Goal: Find specific page/section: Find specific page/section

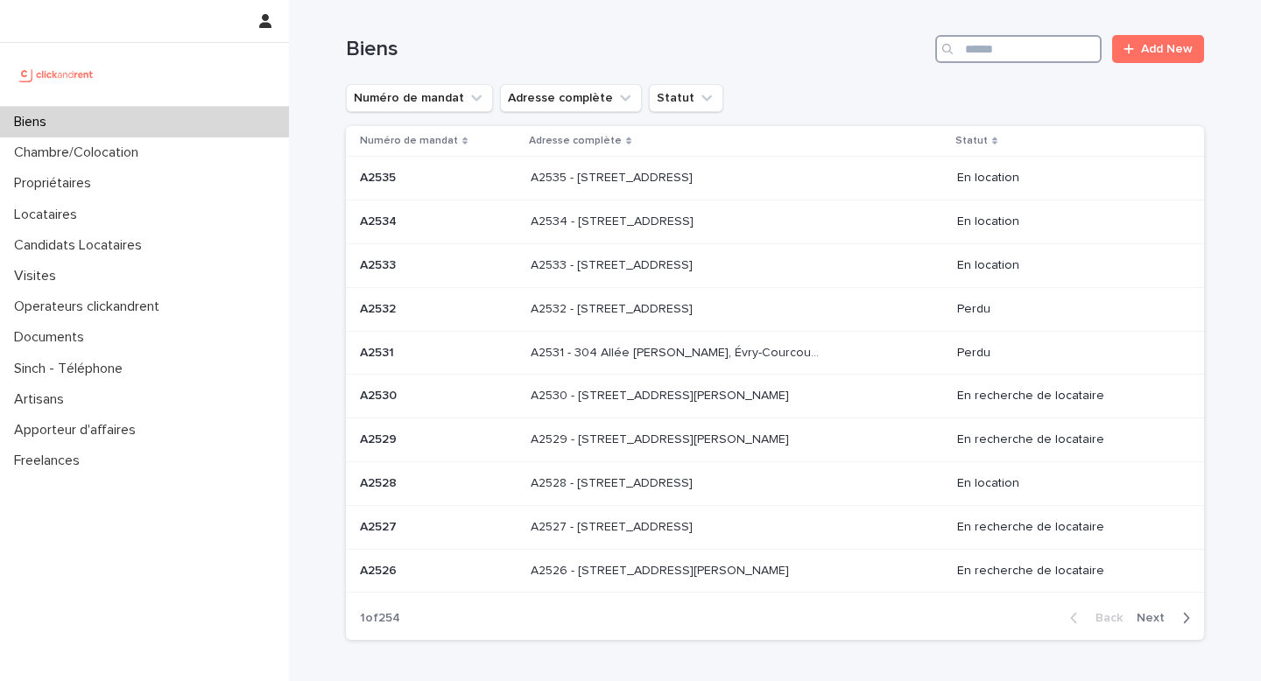
click at [1062, 36] on input "Search" at bounding box center [1018, 49] width 166 height 28
paste input "*****"
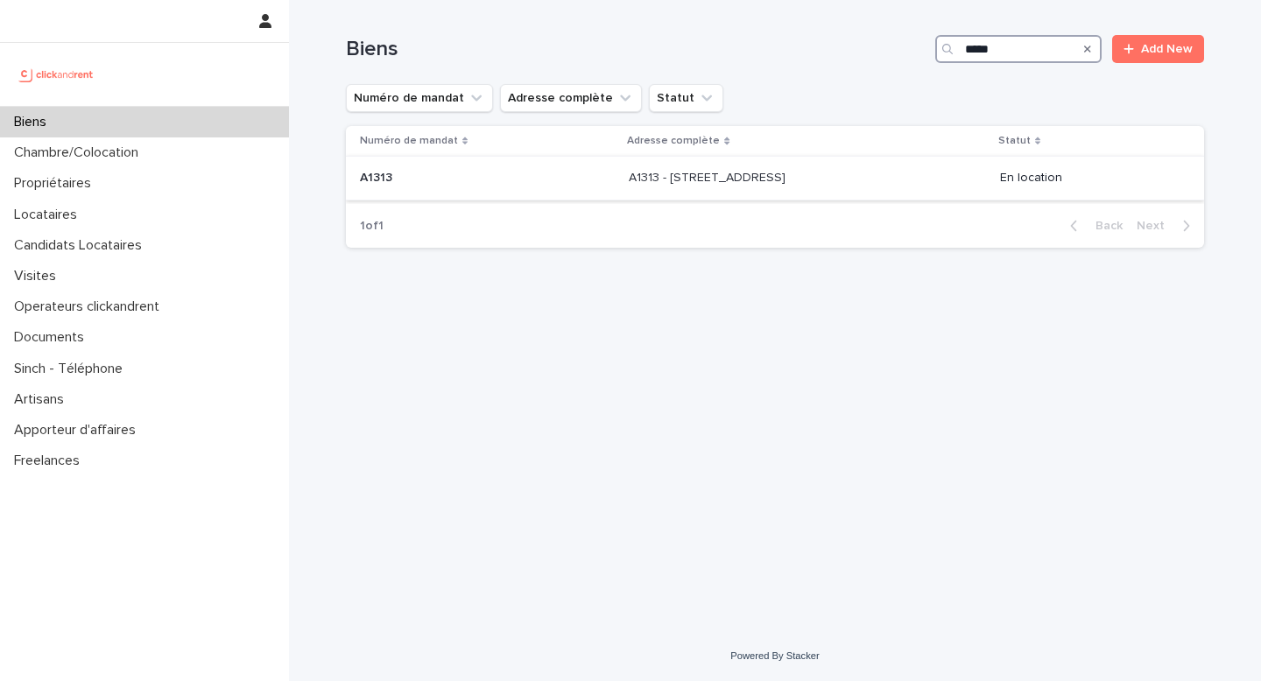
type input "*****"
click at [785, 186] on div "A1313 - [STREET_ADDRESS] - [STREET_ADDRESS]" at bounding box center [807, 178] width 356 height 29
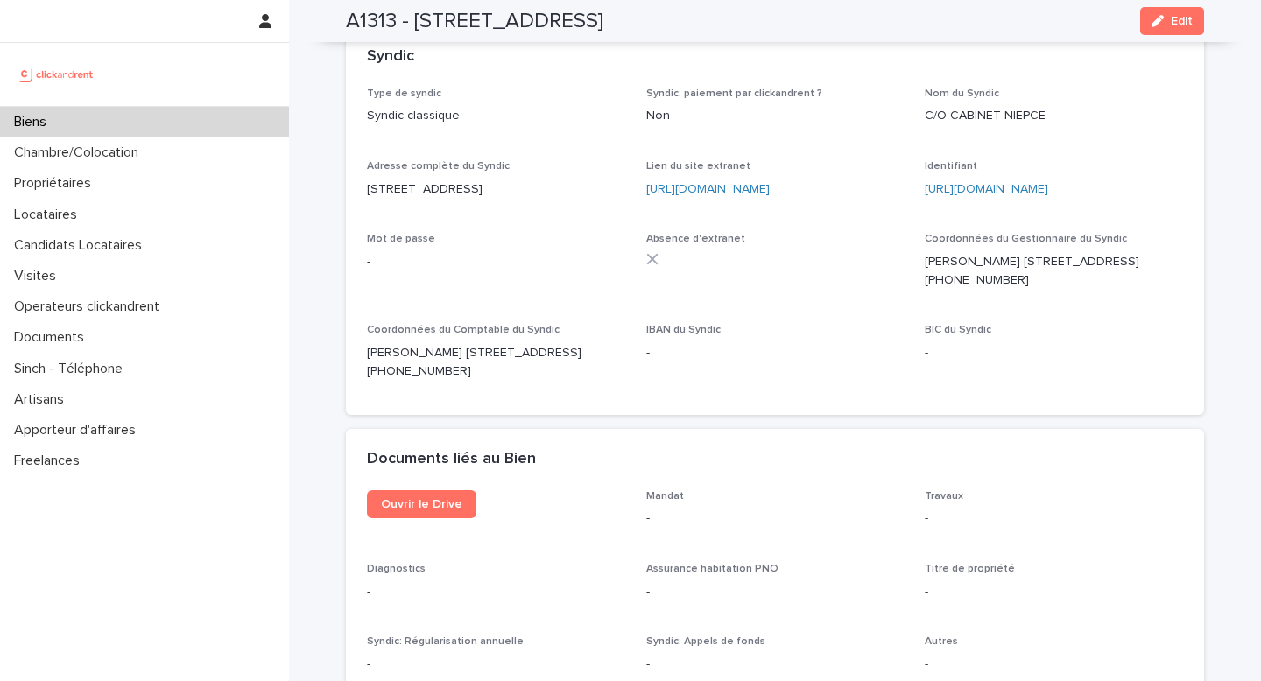
scroll to position [6116, 0]
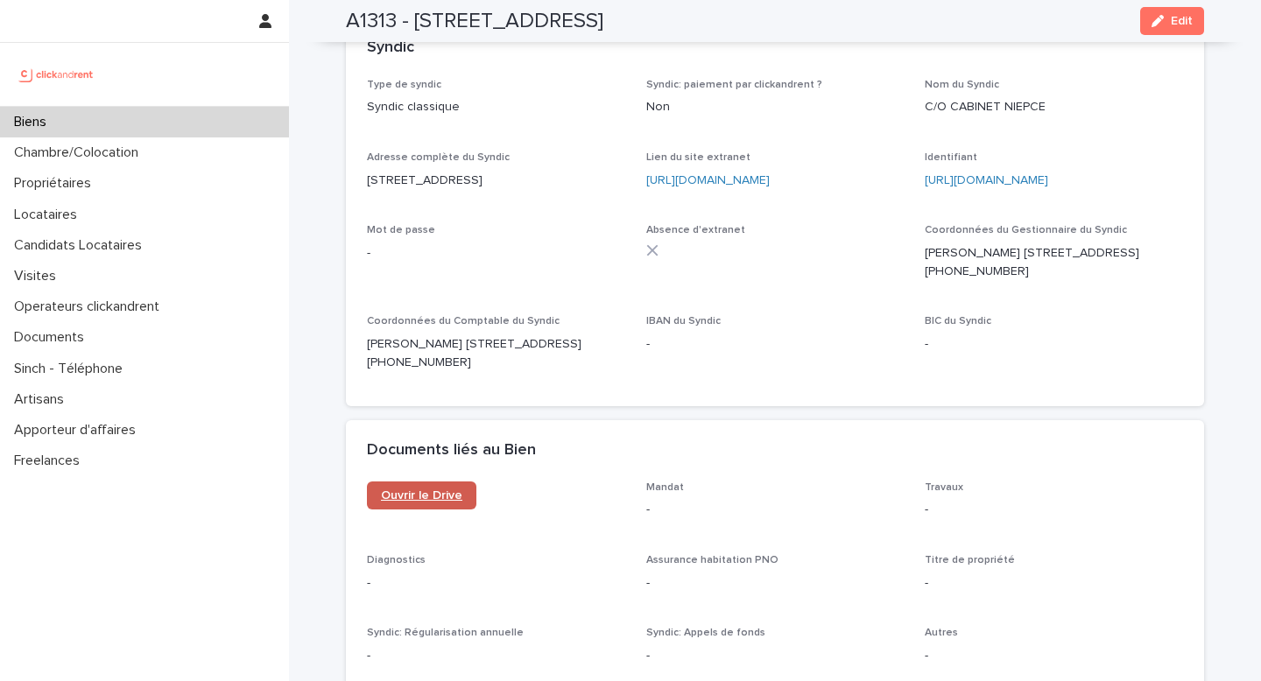
click at [437, 481] on link "Ouvrir le Drive" at bounding box center [421, 495] width 109 height 28
click at [137, 178] on div "Propriétaires" at bounding box center [144, 183] width 289 height 31
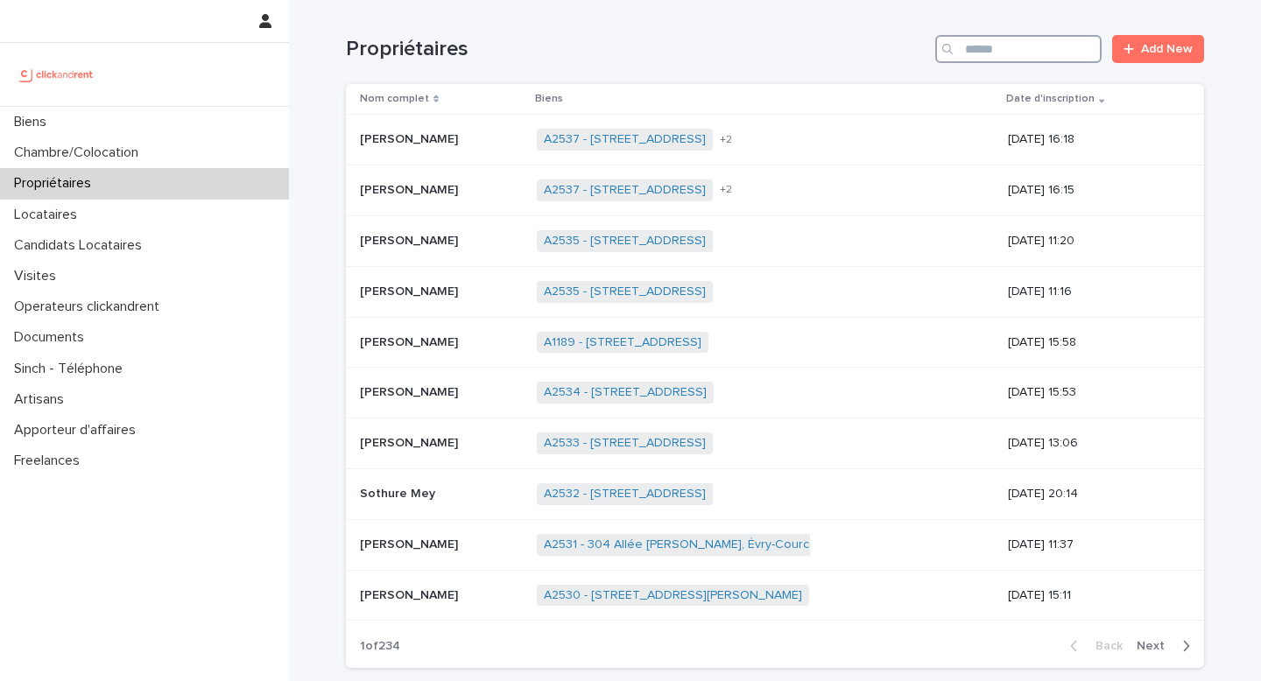
click at [1001, 56] on input "Search" at bounding box center [1018, 49] width 166 height 28
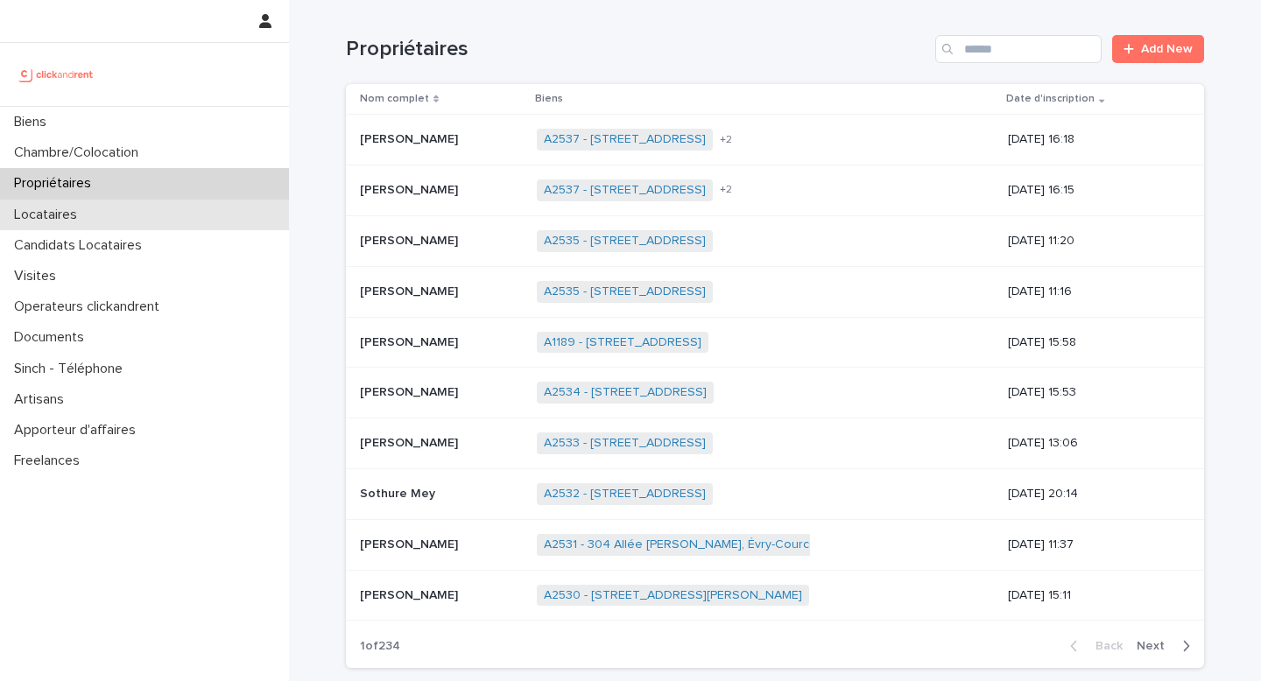
click at [149, 218] on div "Locataires" at bounding box center [144, 215] width 289 height 31
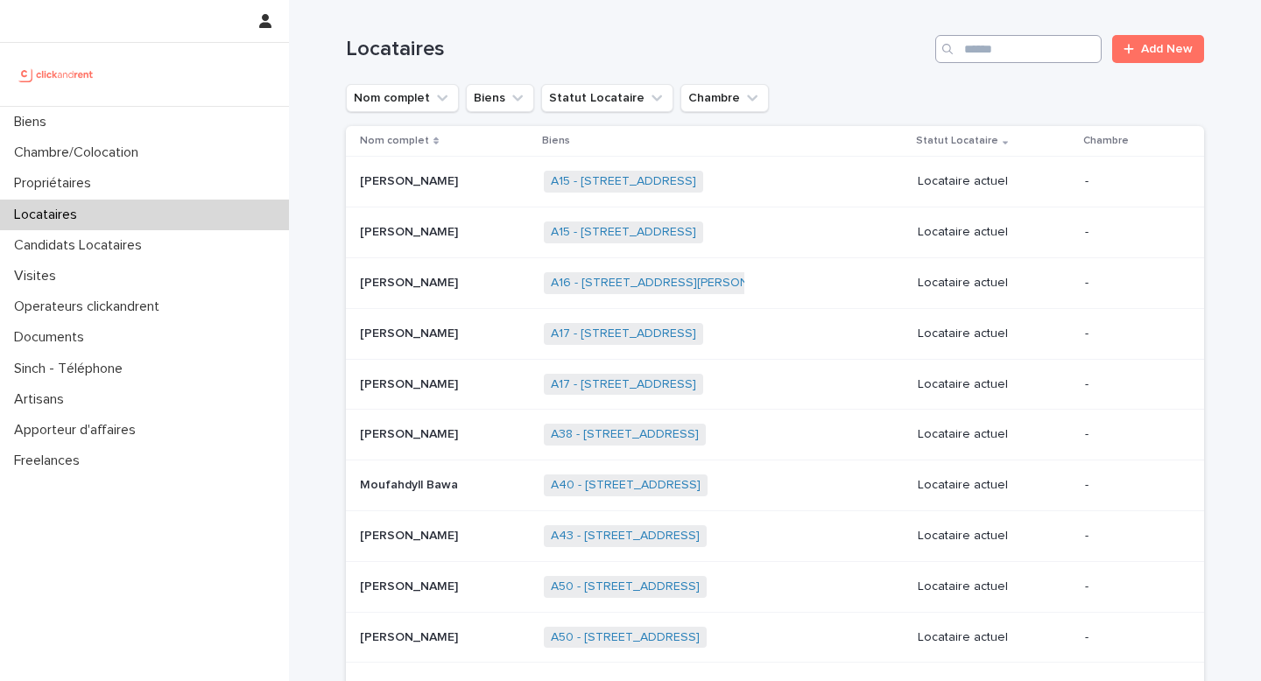
click at [1008, 48] on input "Search" at bounding box center [1018, 49] width 166 height 28
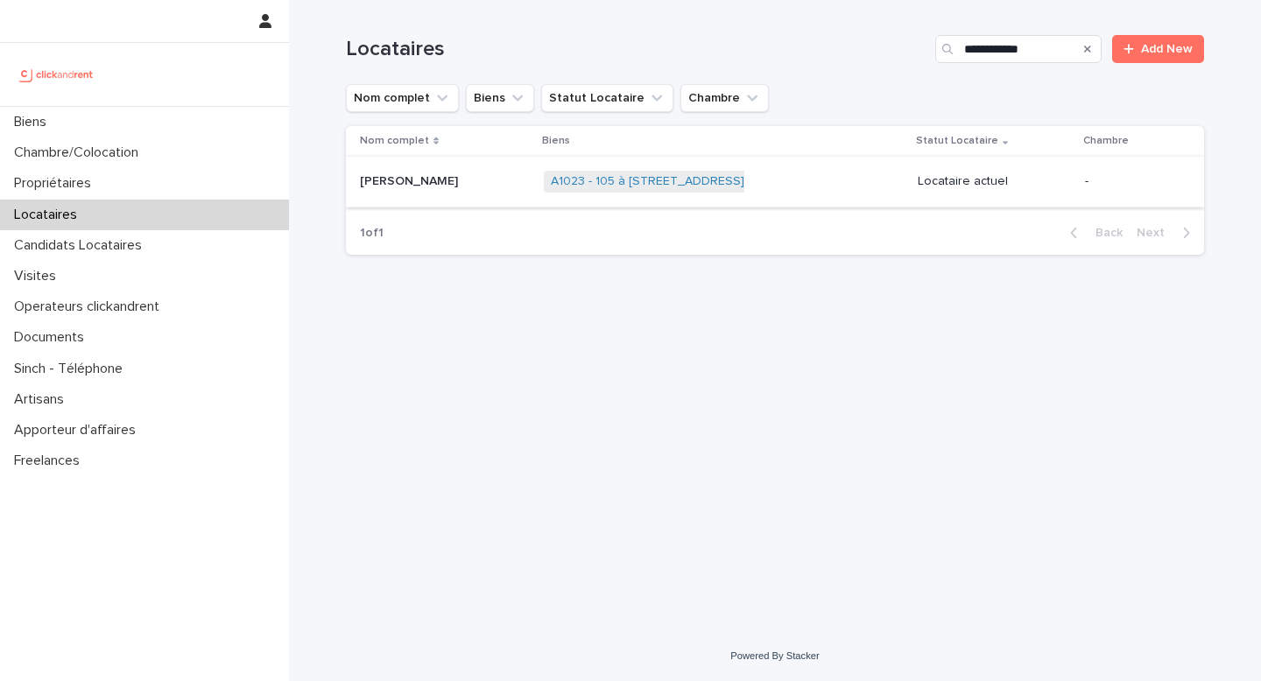
type input "**********"
click at [671, 192] on span "A1023 - 105 à [STREET_ADDRESS]" at bounding box center [647, 182] width 207 height 22
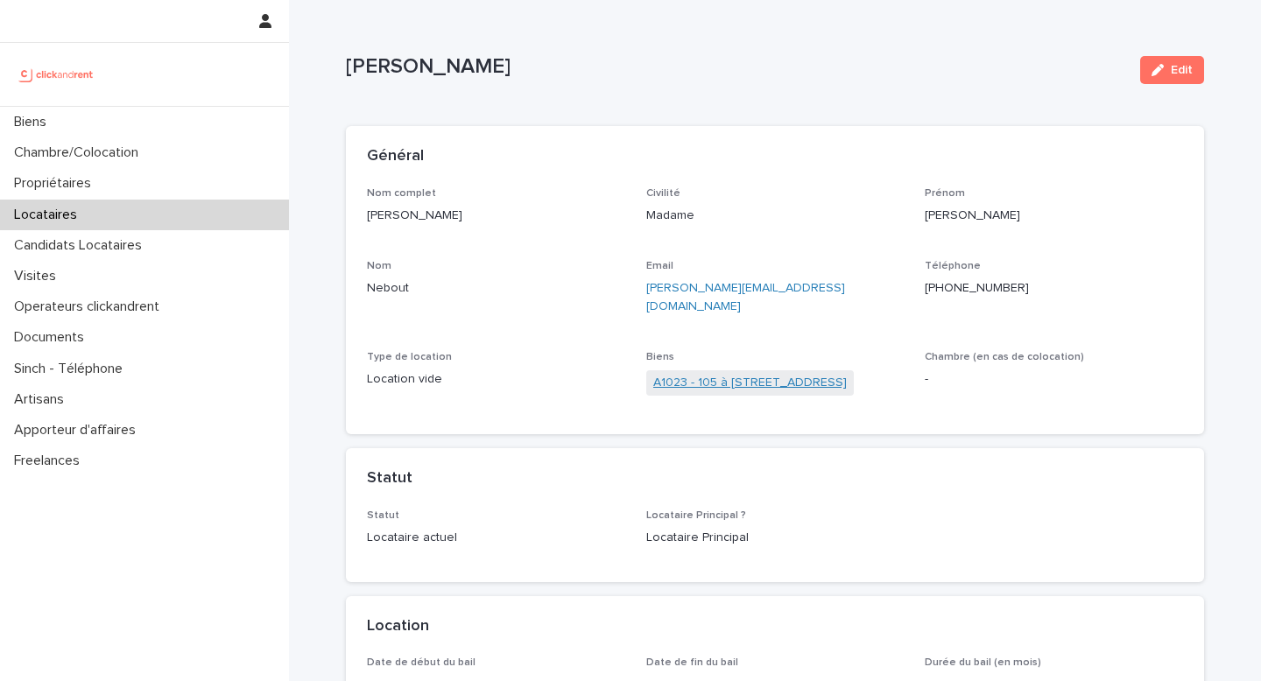
click at [724, 374] on link "A1023 - 105 à [STREET_ADDRESS]" at bounding box center [749, 383] width 193 height 18
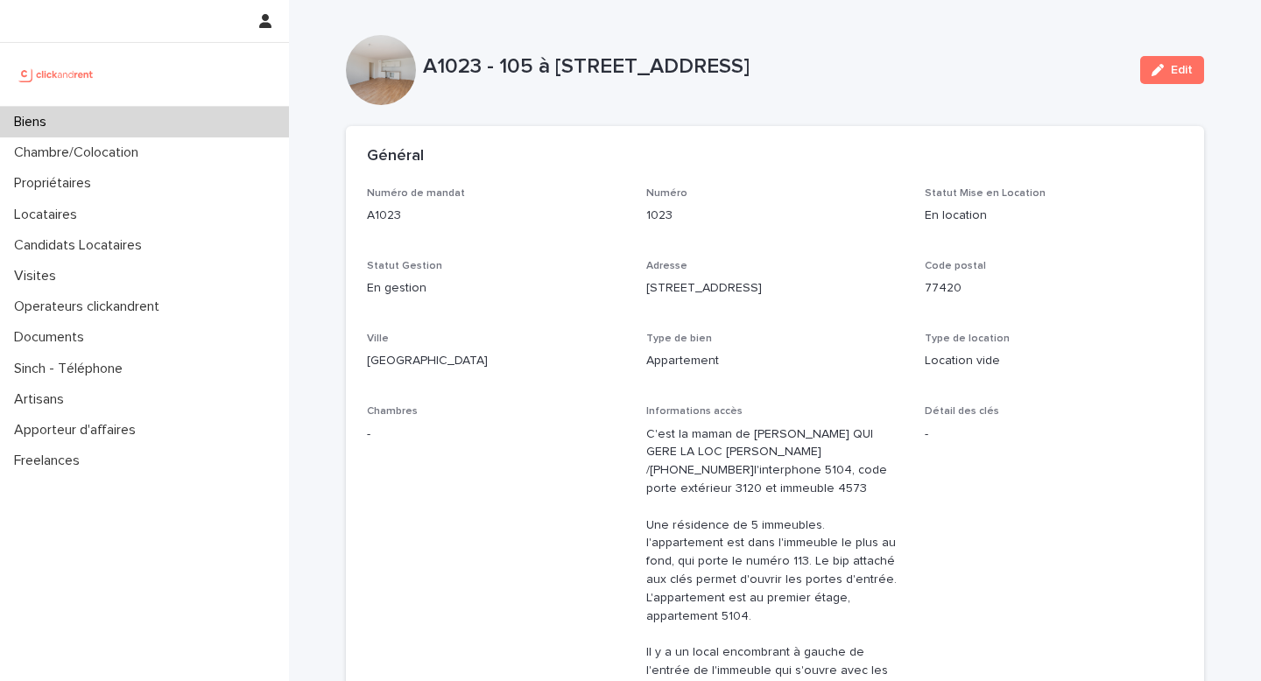
click at [464, 61] on p "A1023 - 105 à [STREET_ADDRESS]" at bounding box center [774, 66] width 703 height 25
copy p "A1023"
click at [151, 118] on div "Biens" at bounding box center [144, 122] width 289 height 31
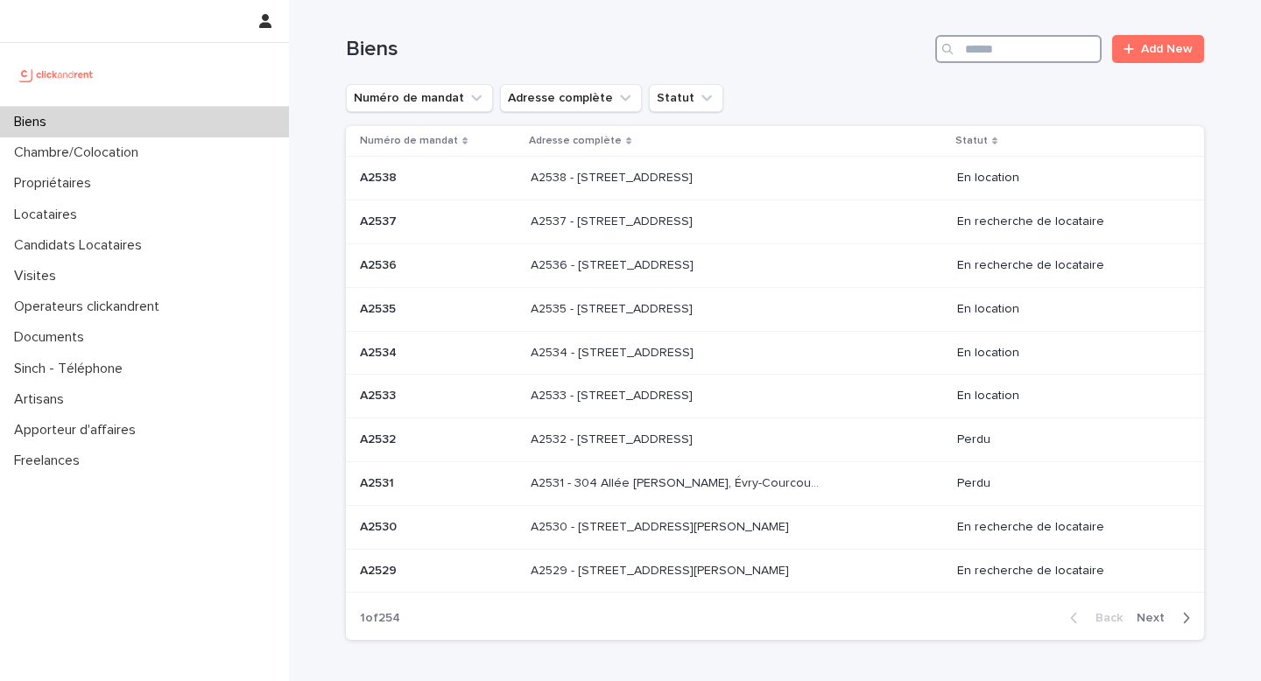
click at [1005, 52] on input "Search" at bounding box center [1018, 49] width 166 height 28
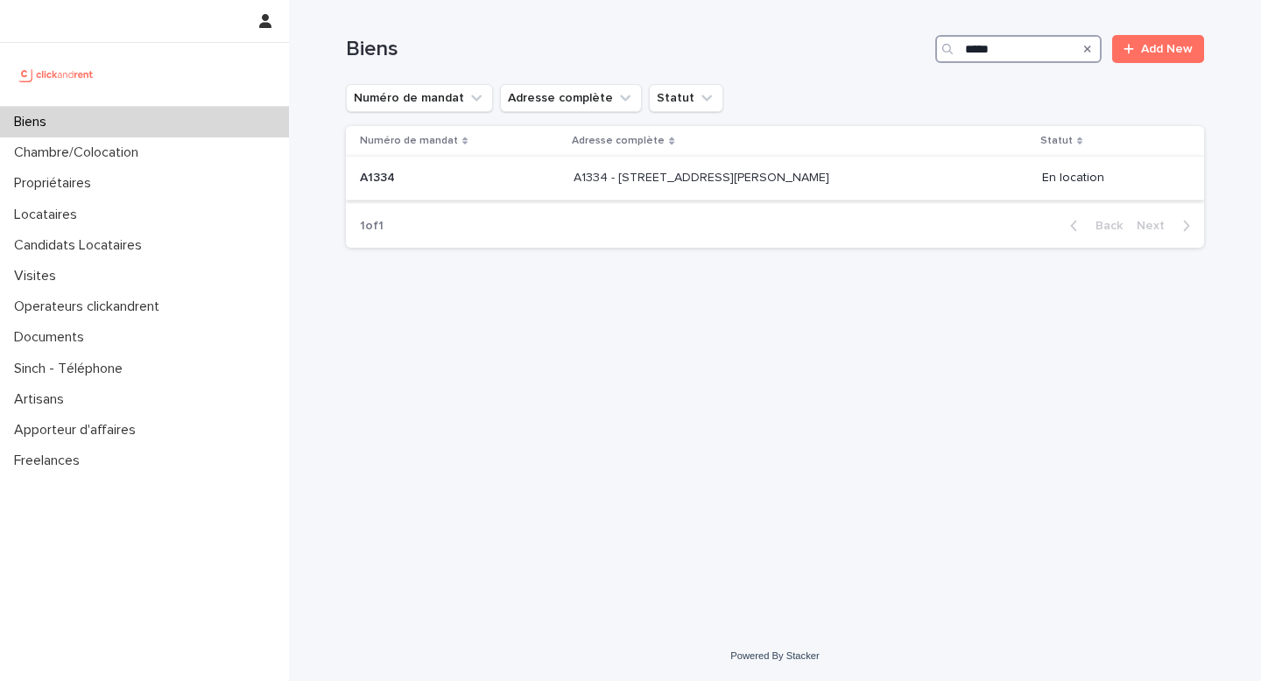
type input "*****"
click at [861, 186] on div "A1334 - [STREET_ADDRESS][PERSON_NAME] - [STREET_ADDRESS][PERSON_NAME]" at bounding box center [800, 178] width 454 height 29
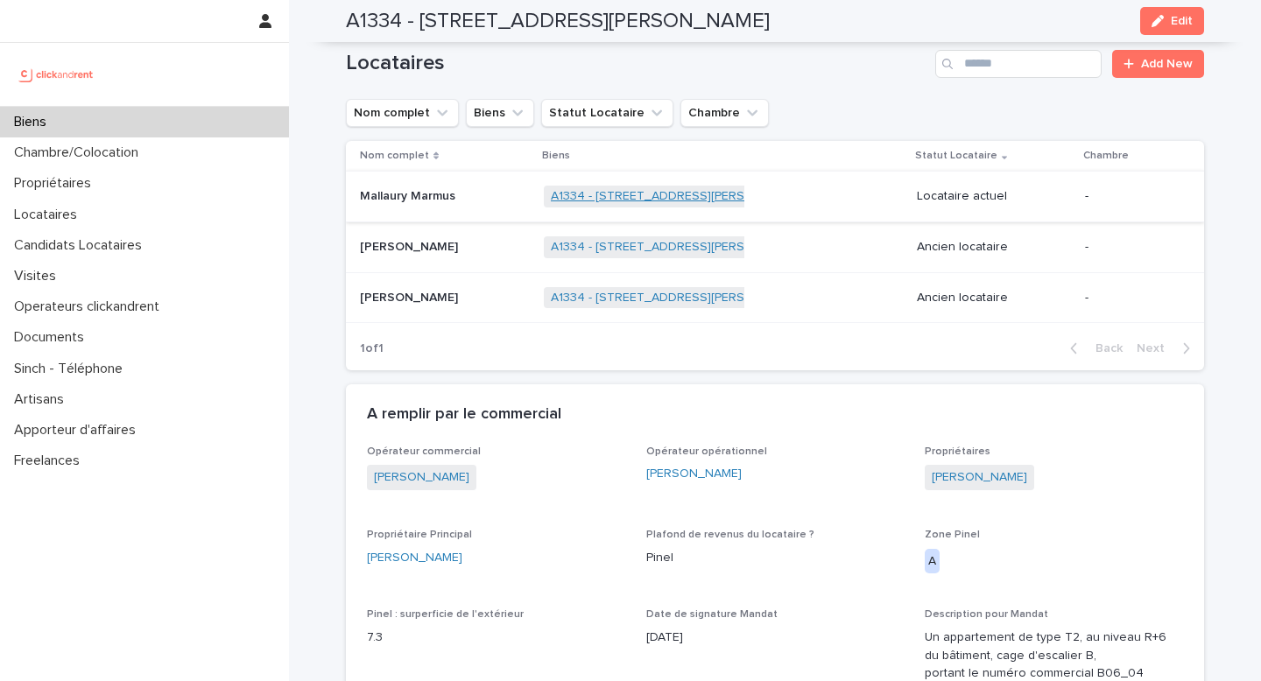
scroll to position [806, 0]
click at [843, 193] on div "A1334 - [STREET_ADDRESS][PERSON_NAME] + 0" at bounding box center [723, 196] width 359 height 36
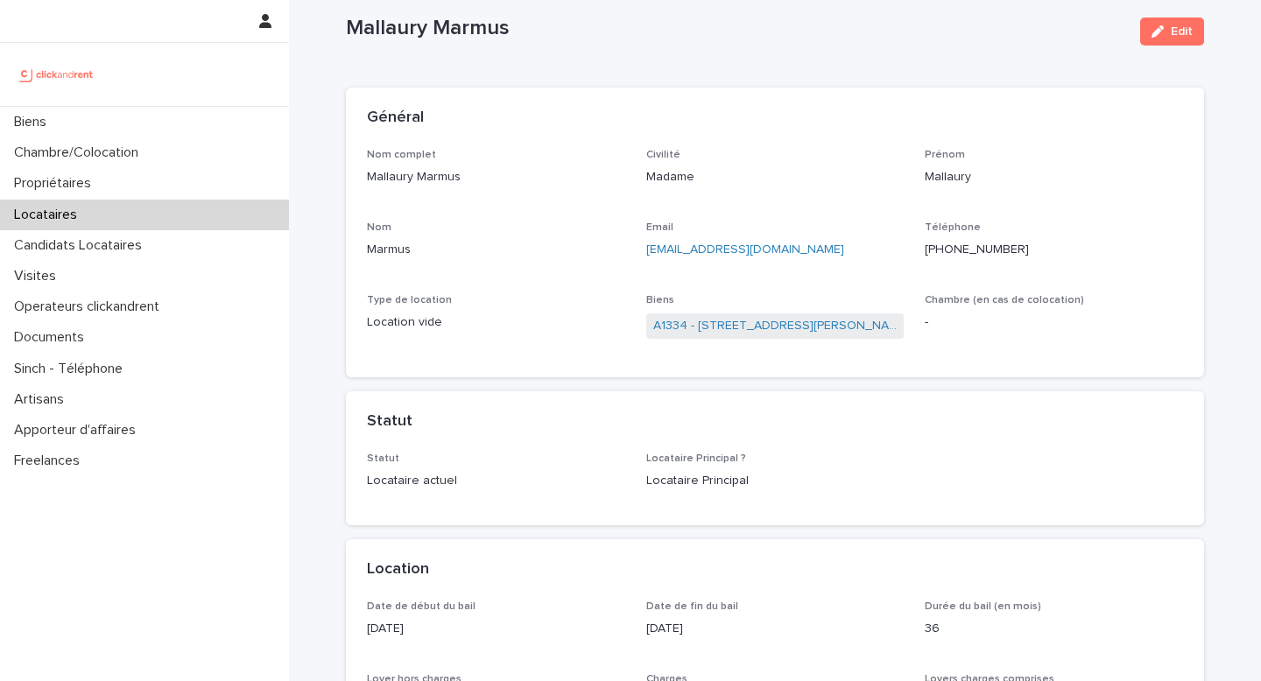
scroll to position [42, 0]
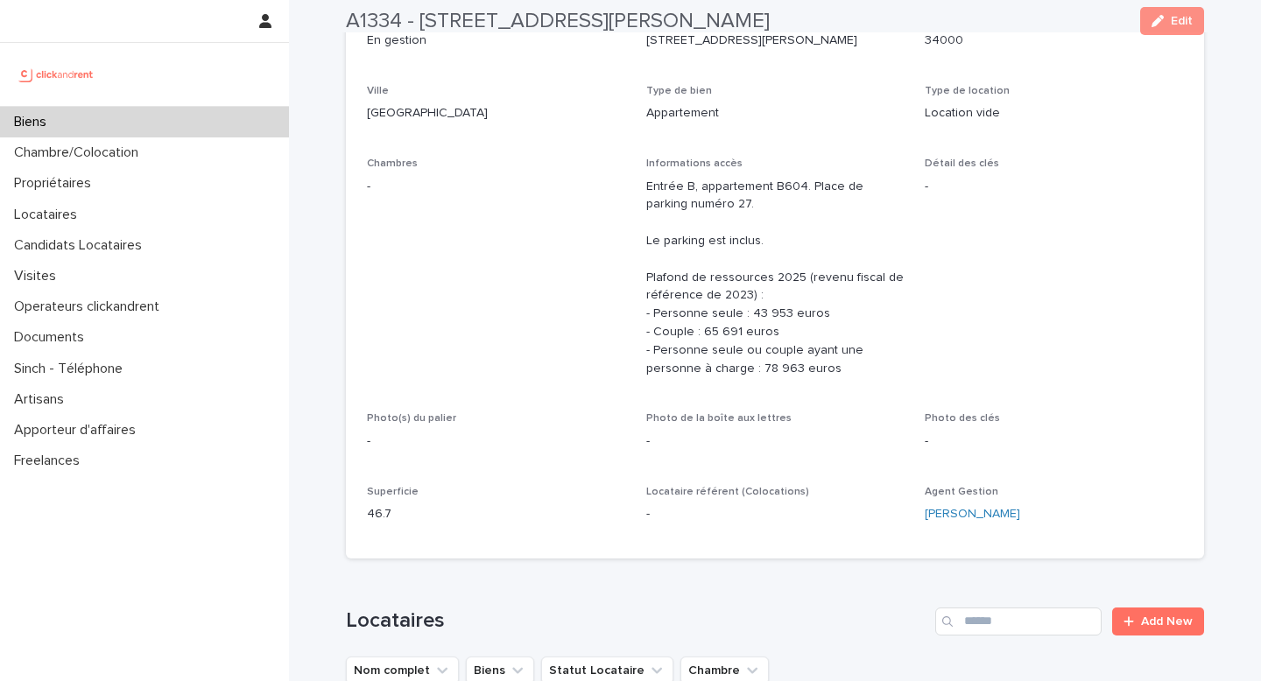
scroll to position [264, 0]
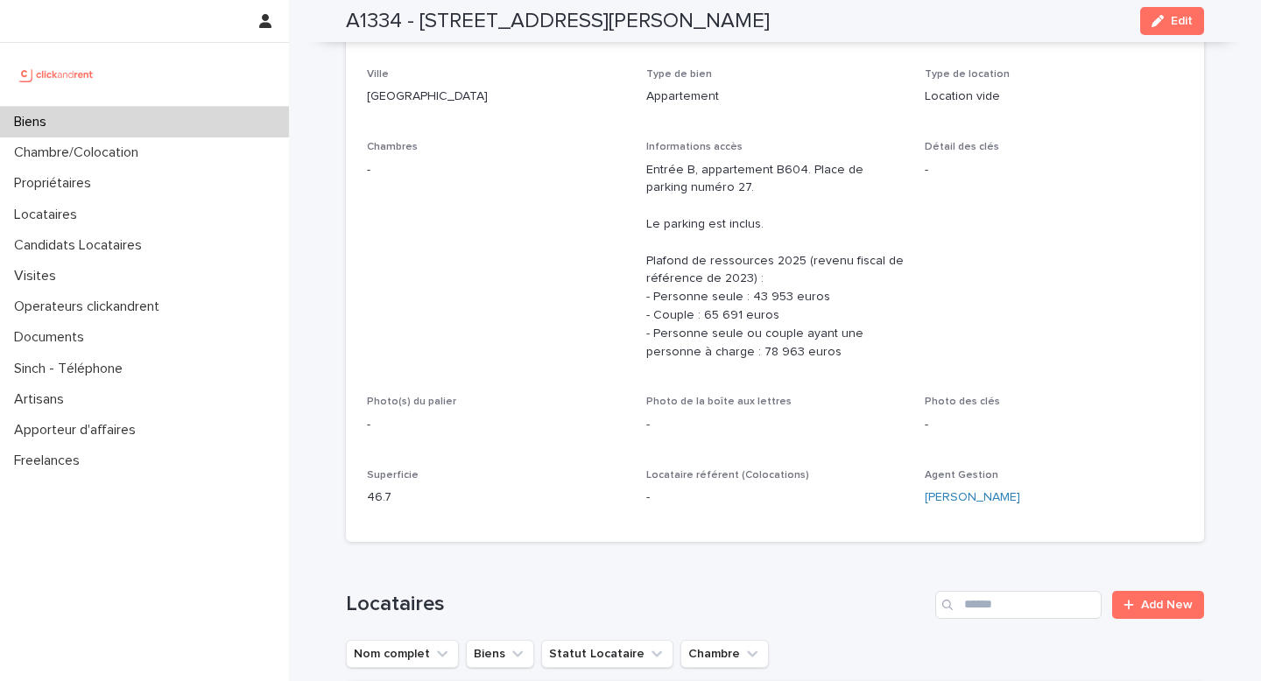
click at [375, 27] on h2 "A1334 - [STREET_ADDRESS][PERSON_NAME]" at bounding box center [558, 21] width 424 height 25
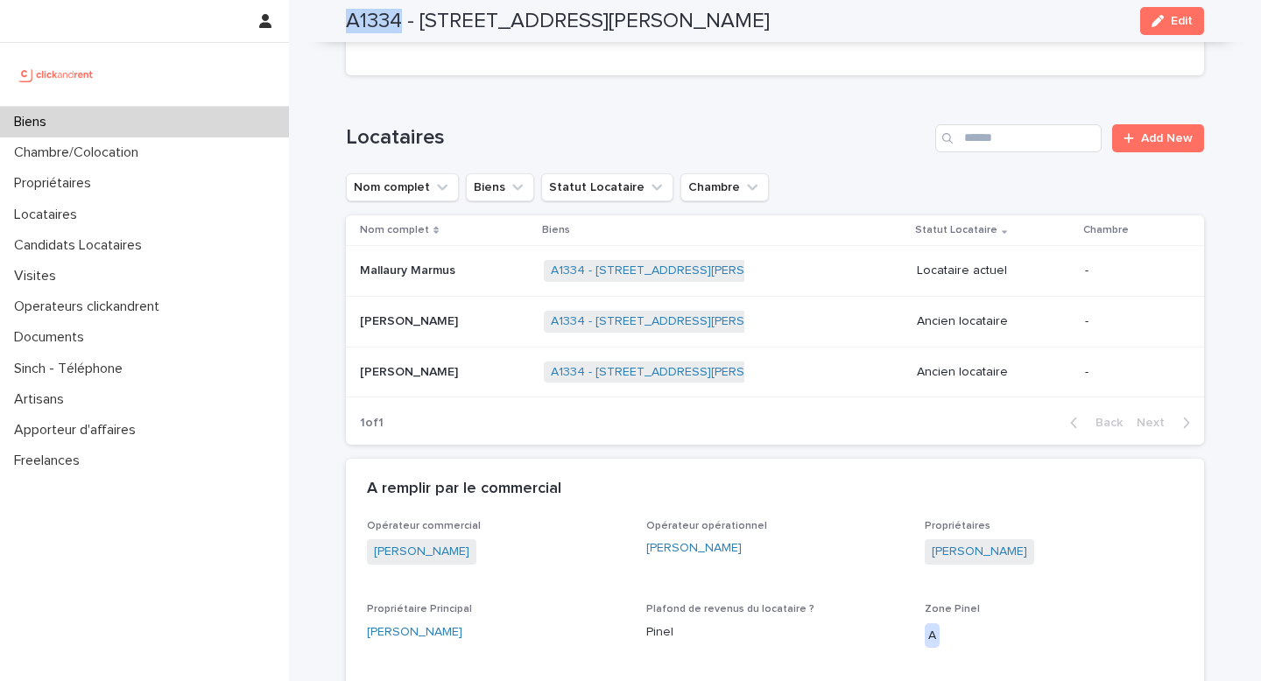
scroll to position [853, 0]
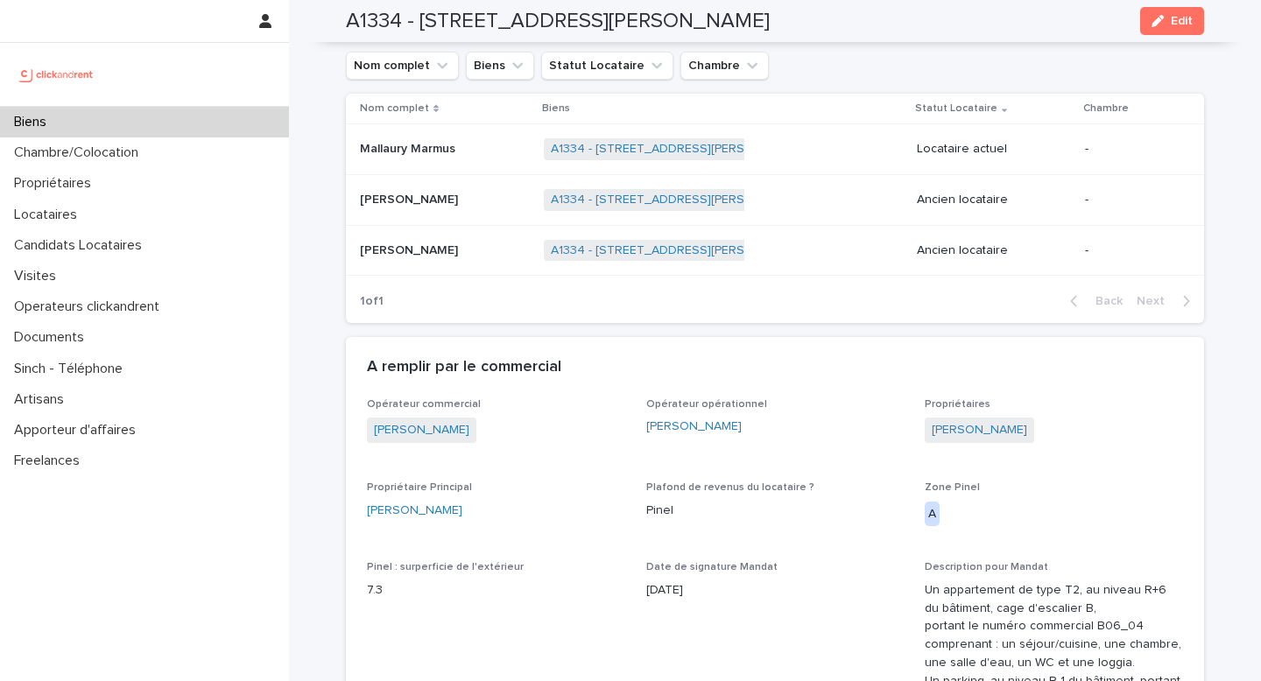
click at [460, 517] on div "[PERSON_NAME]" at bounding box center [496, 511] width 258 height 18
copy link "[PERSON_NAME]"
click at [364, 20] on h2 "A1334 - [STREET_ADDRESS][PERSON_NAME]" at bounding box center [558, 21] width 424 height 25
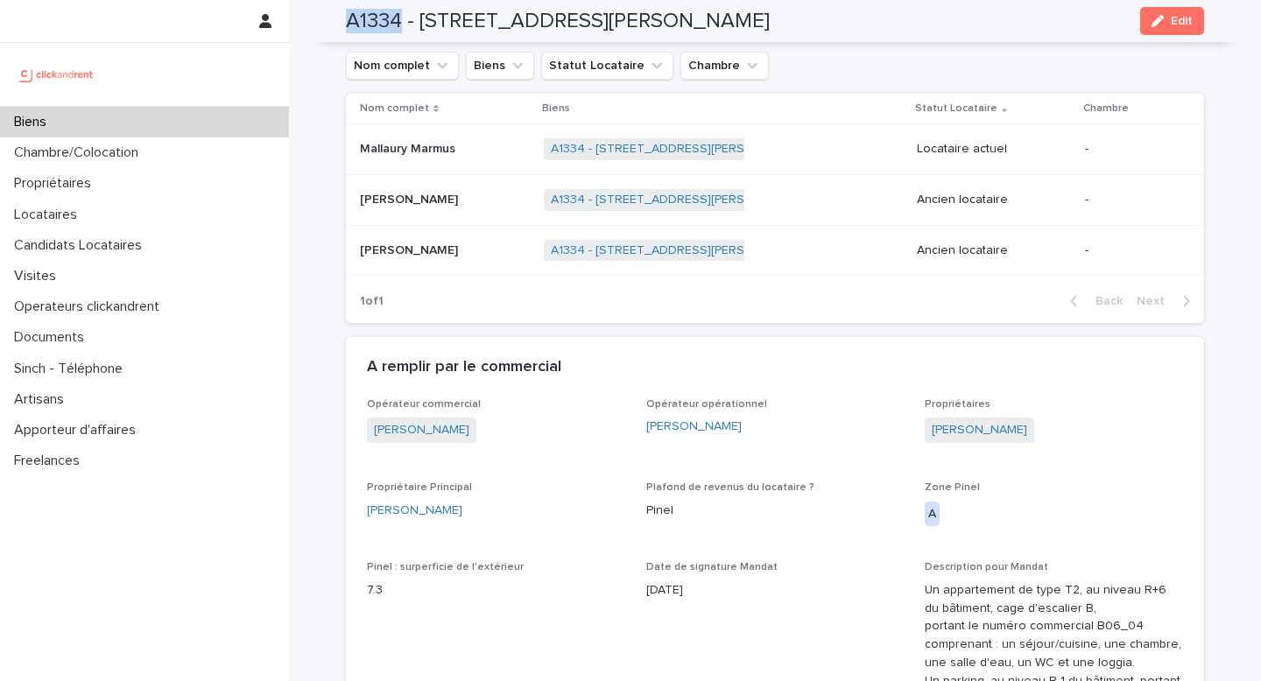
click at [364, 20] on h2 "A1334 - [STREET_ADDRESS][PERSON_NAME]" at bounding box center [558, 21] width 424 height 25
copy h2 "A1334"
click at [482, 209] on div "[PERSON_NAME] [PERSON_NAME]" at bounding box center [445, 200] width 170 height 29
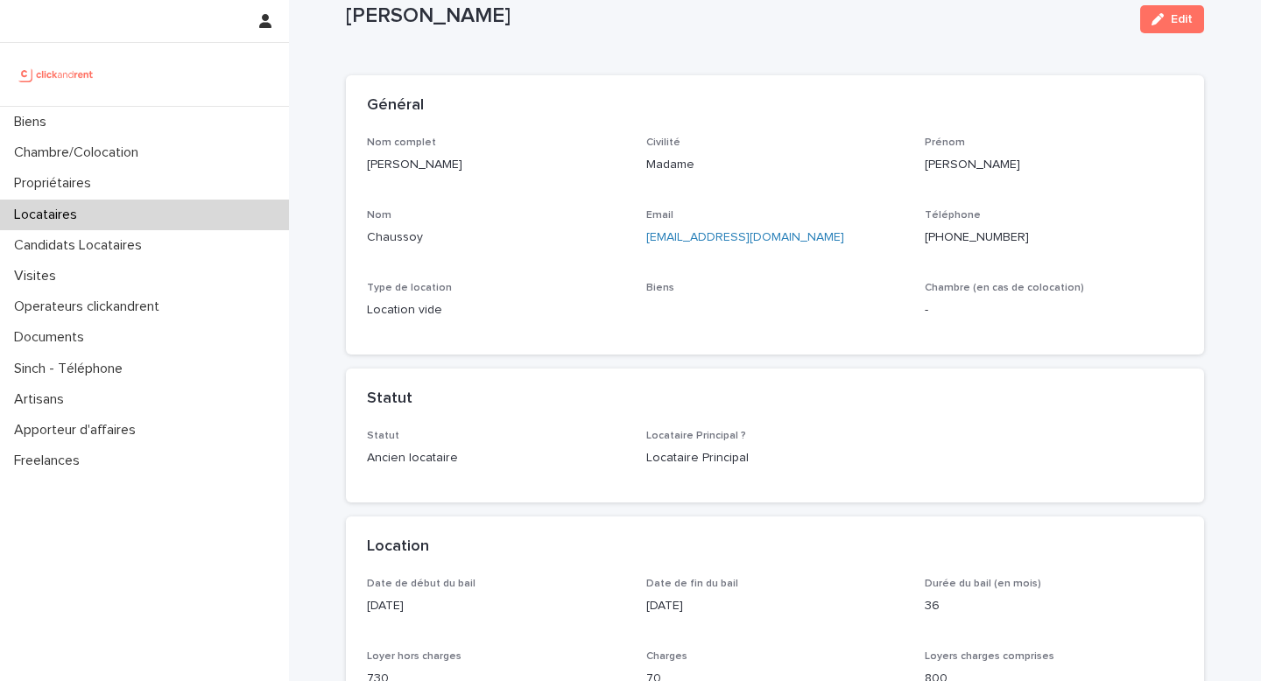
scroll to position [60, 0]
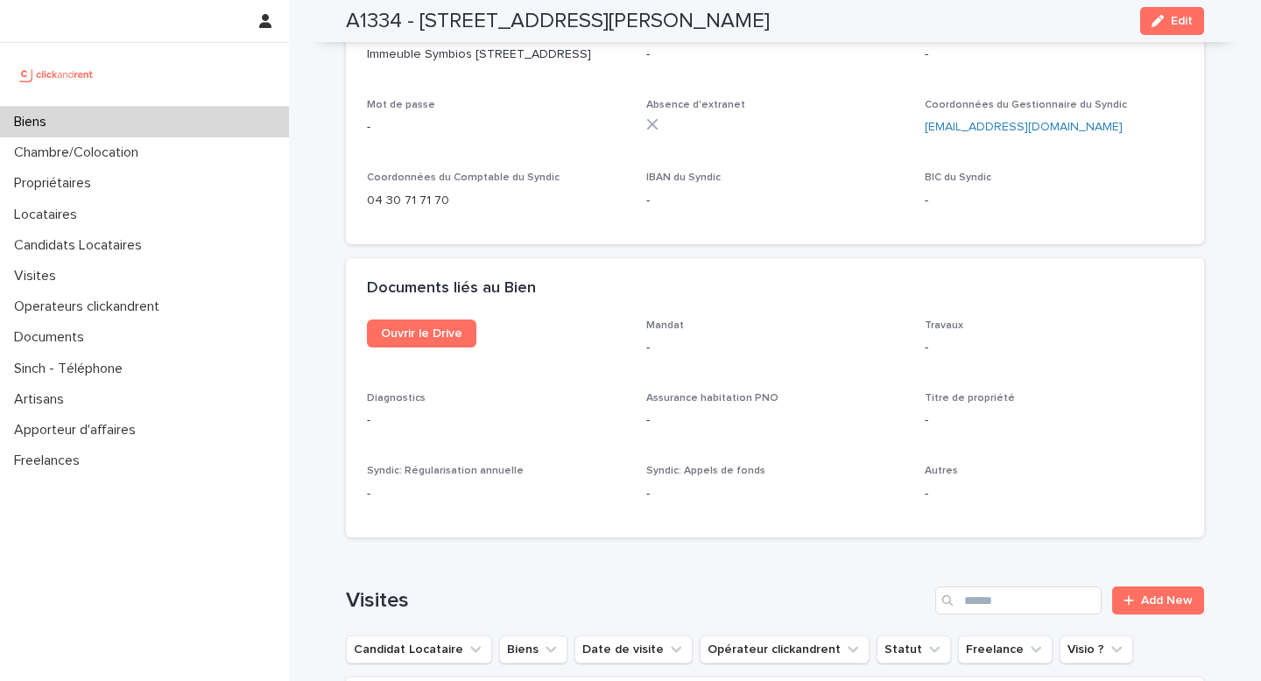
scroll to position [6342, 0]
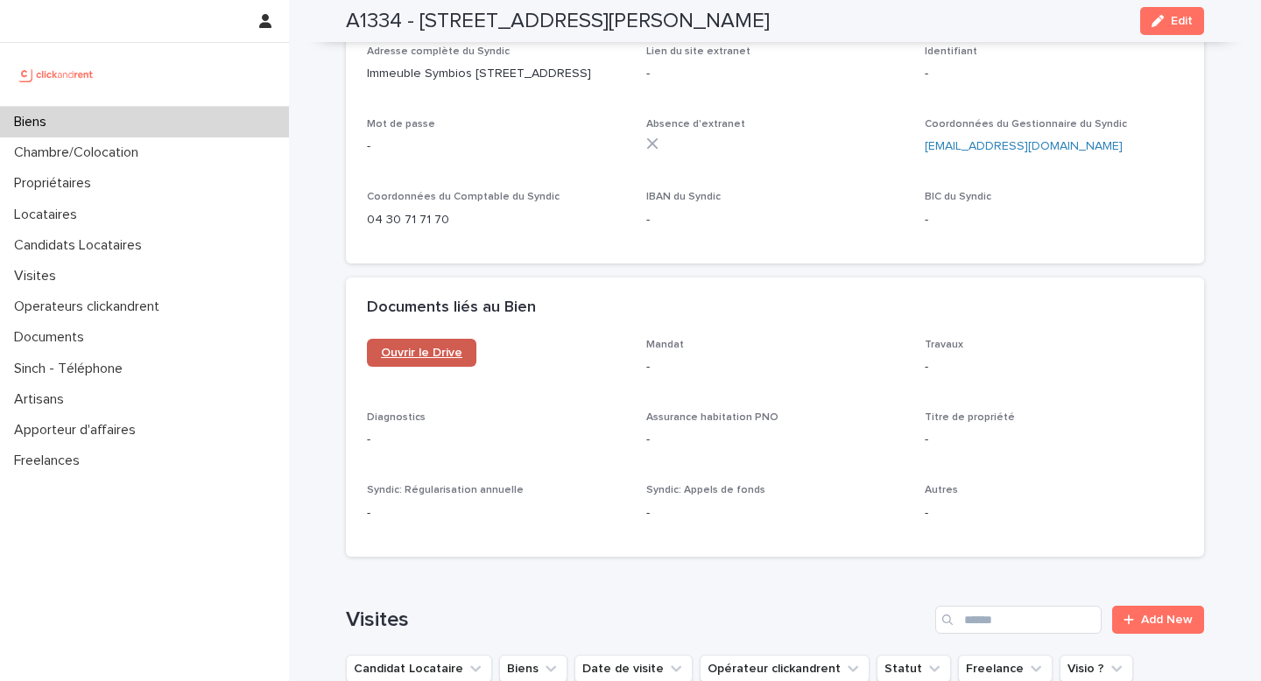
click at [446, 347] on span "Ouvrir le Drive" at bounding box center [421, 353] width 81 height 12
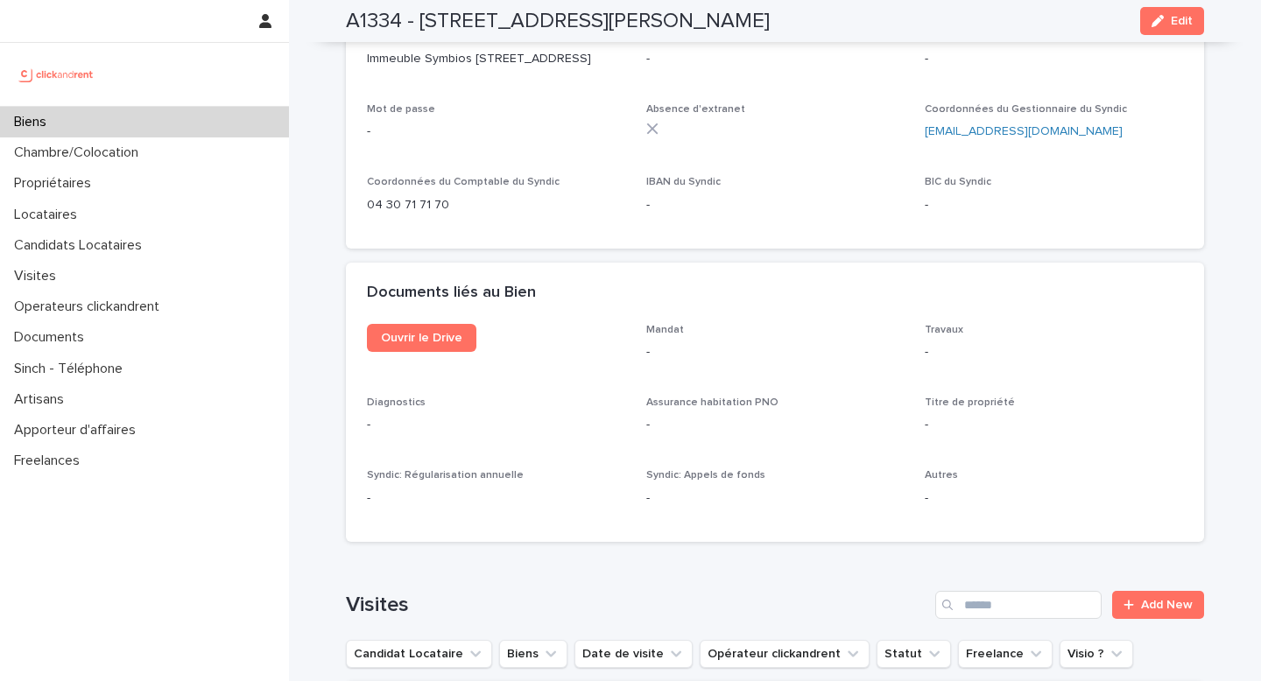
scroll to position [6364, 0]
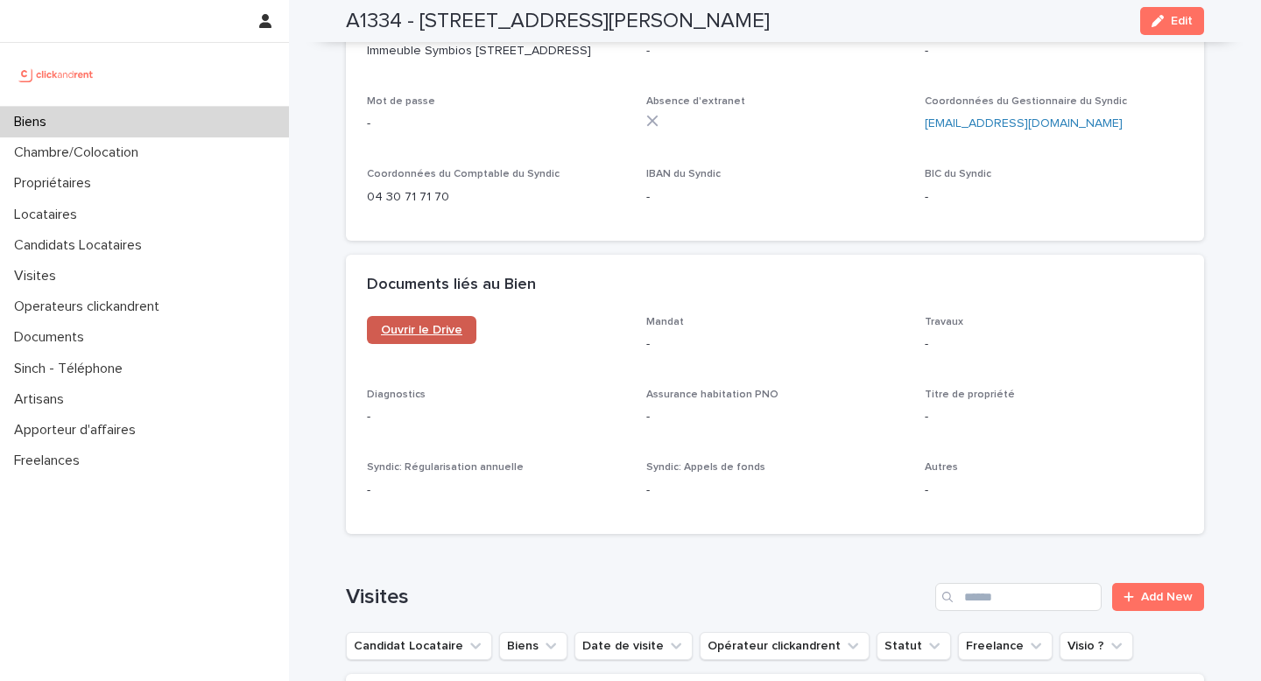
click at [432, 316] on link "Ouvrir le Drive" at bounding box center [421, 330] width 109 height 28
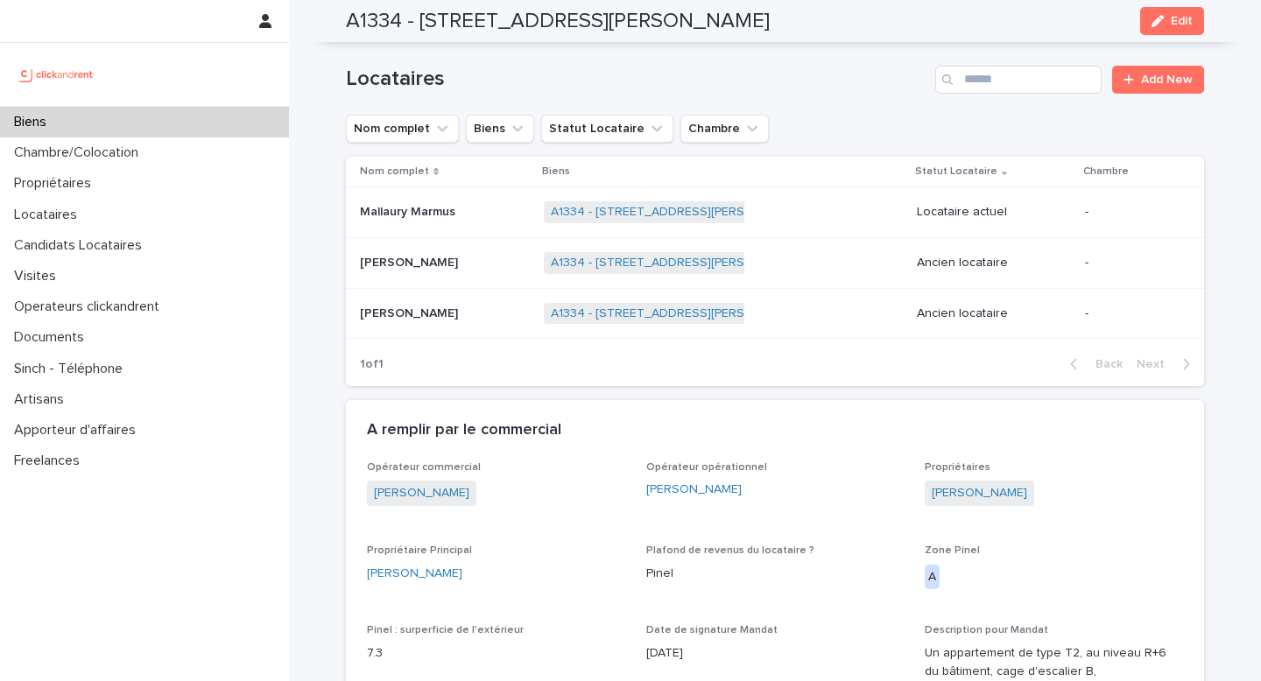
scroll to position [788, 0]
click at [454, 261] on p at bounding box center [445, 264] width 170 height 15
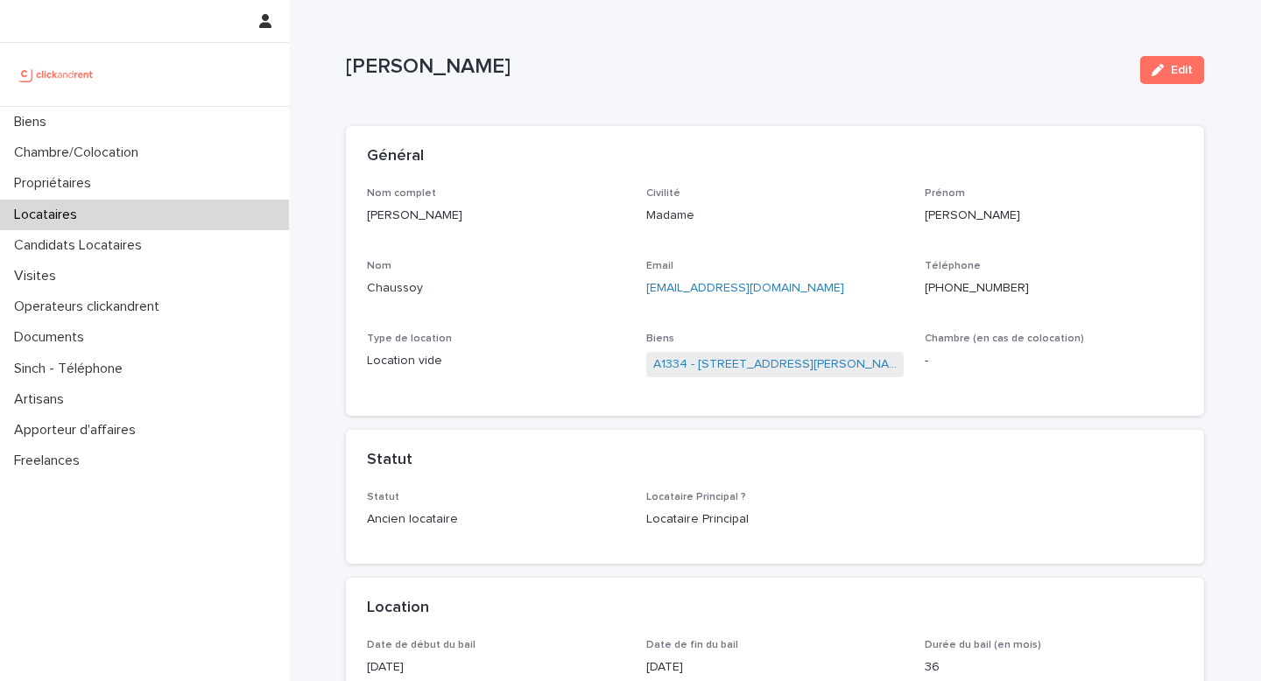
click at [435, 228] on div "Nom complet [PERSON_NAME]" at bounding box center [496, 213] width 258 height 52
copy p "[PERSON_NAME]"
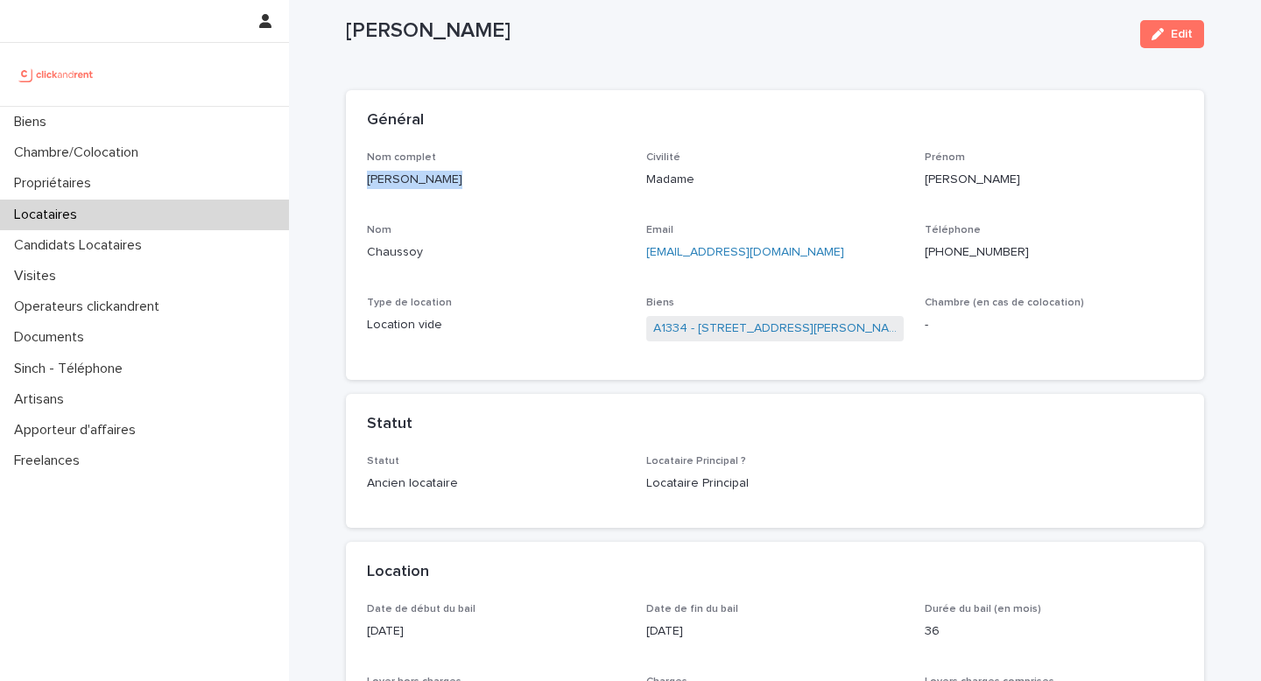
scroll to position [35, 0]
click at [559, 341] on div "Type de location Location vide" at bounding box center [496, 324] width 258 height 52
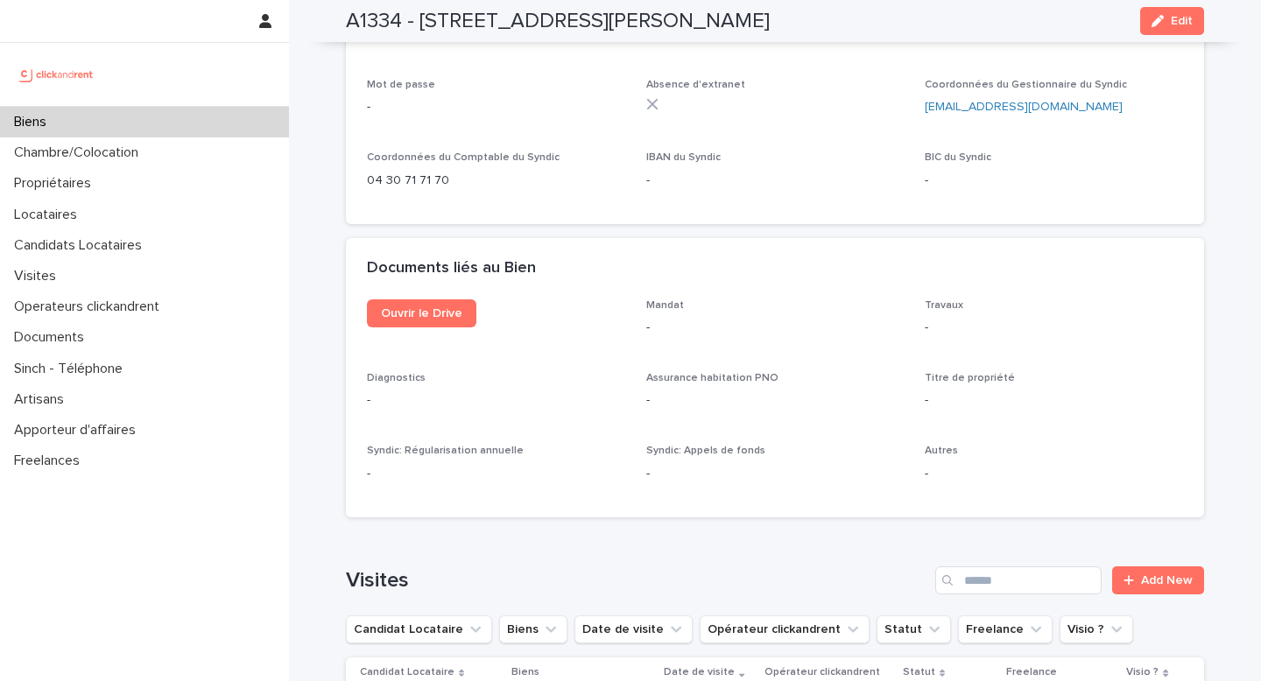
scroll to position [6383, 0]
click at [445, 306] on span "Ouvrir le Drive" at bounding box center [421, 312] width 81 height 12
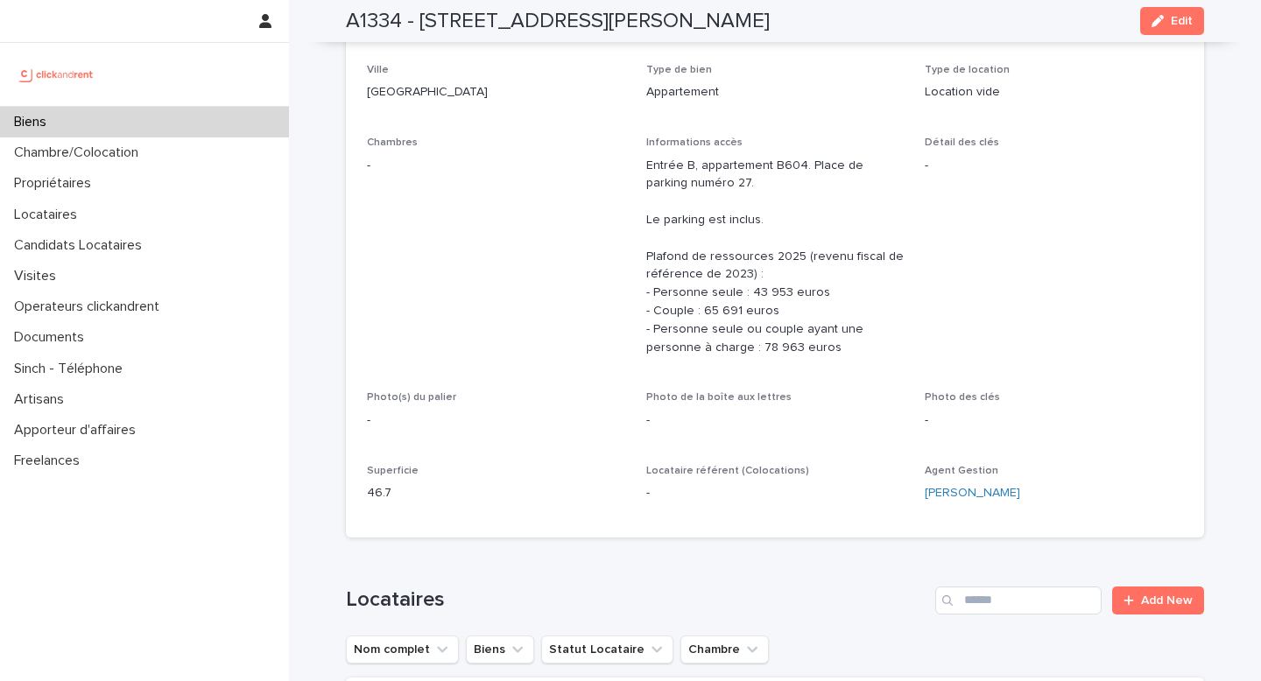
scroll to position [0, 0]
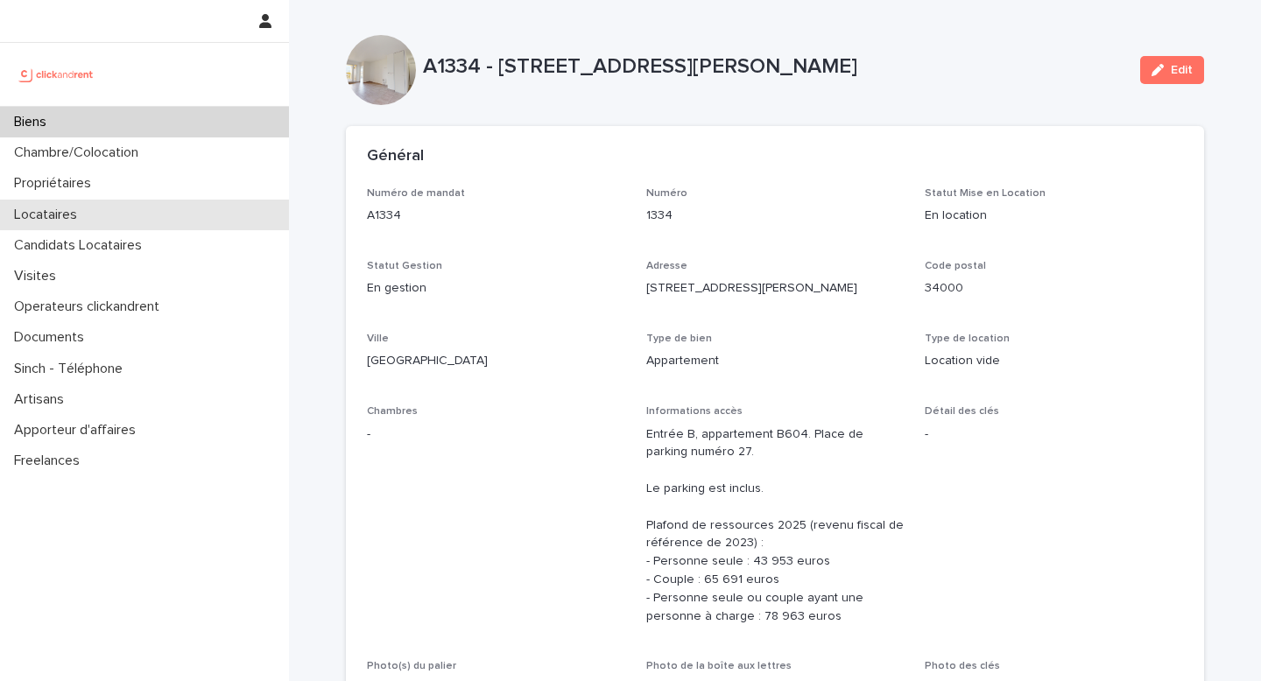
click at [143, 211] on div "Locataires" at bounding box center [144, 215] width 289 height 31
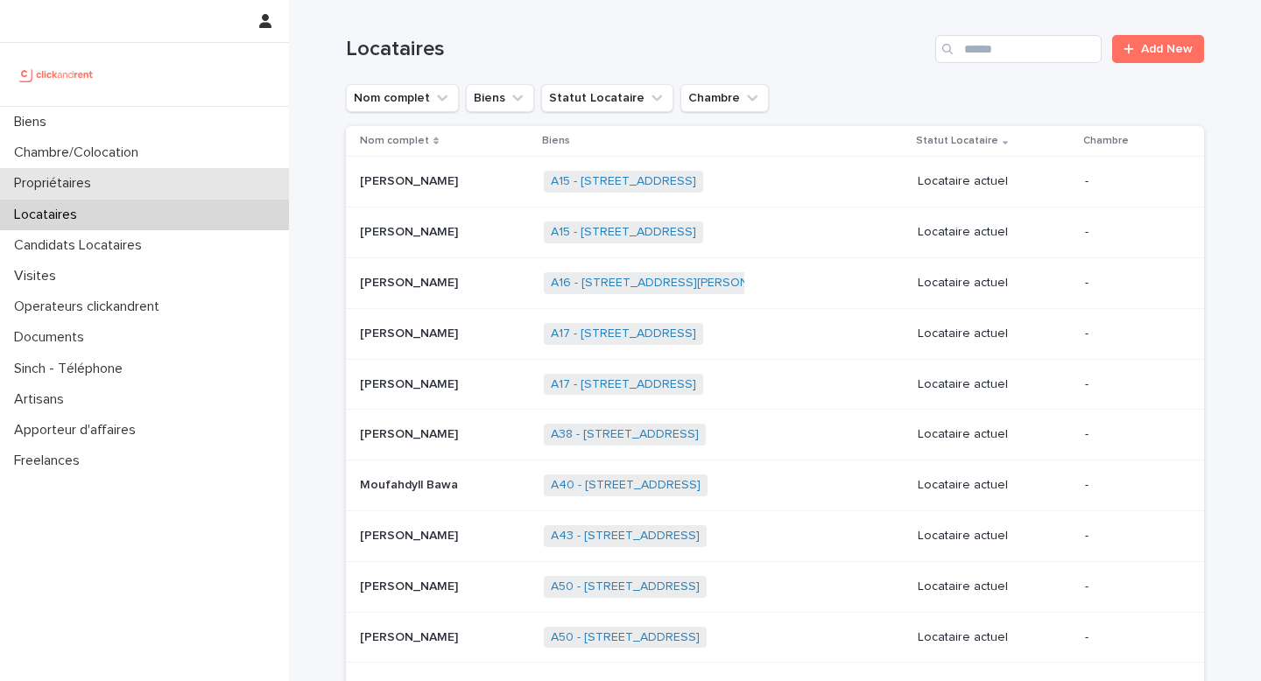
click at [158, 181] on div "Propriétaires" at bounding box center [144, 183] width 289 height 31
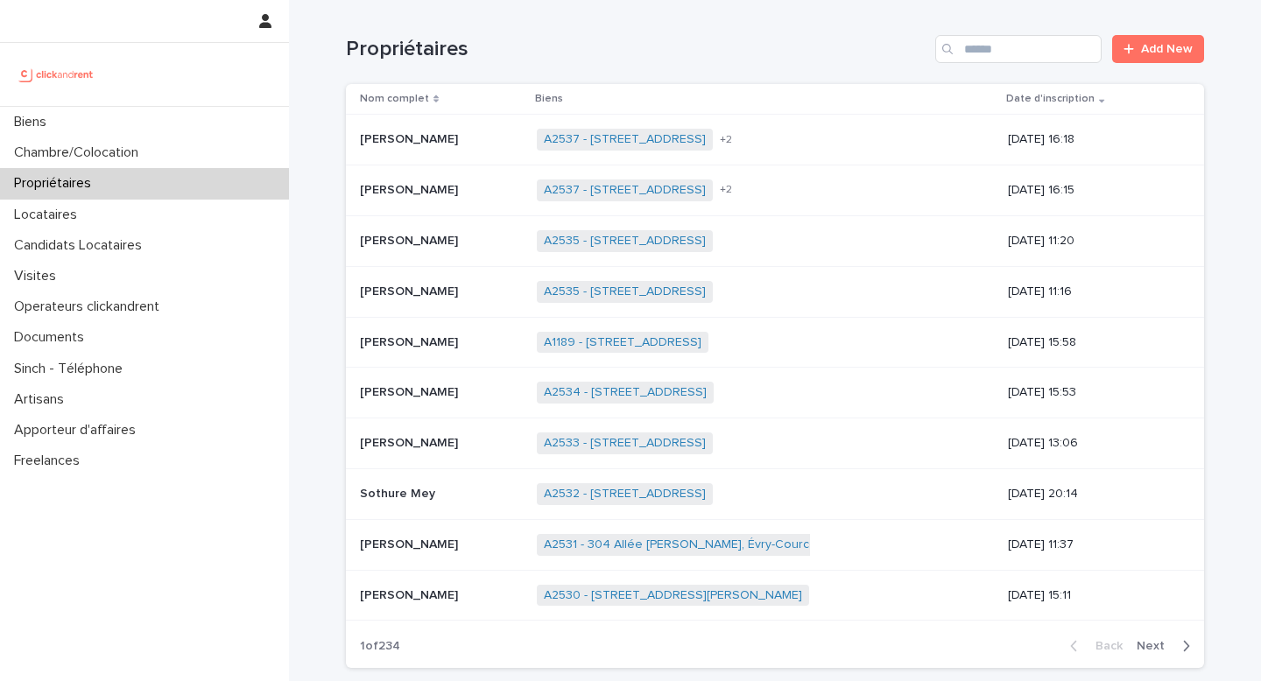
click at [982, 63] on div "Propriétaires Add New" at bounding box center [775, 42] width 858 height 84
click at [982, 60] on input "Search" at bounding box center [1018, 49] width 166 height 28
paste input "**********"
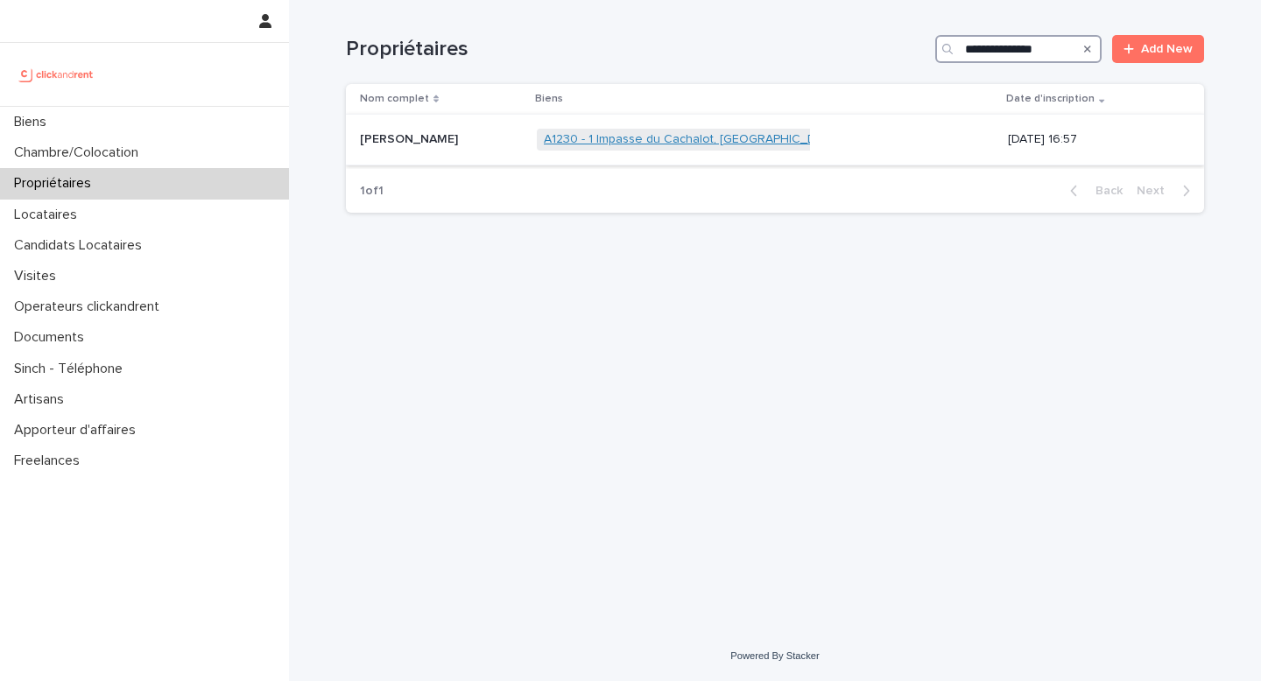
type input "**********"
click at [713, 140] on link "A1230 - 1 Impasse du Cachalot, [GEOGRAPHIC_DATA]-[GEOGRAPHIC_DATA] 92290" at bounding box center [775, 139] width 462 height 15
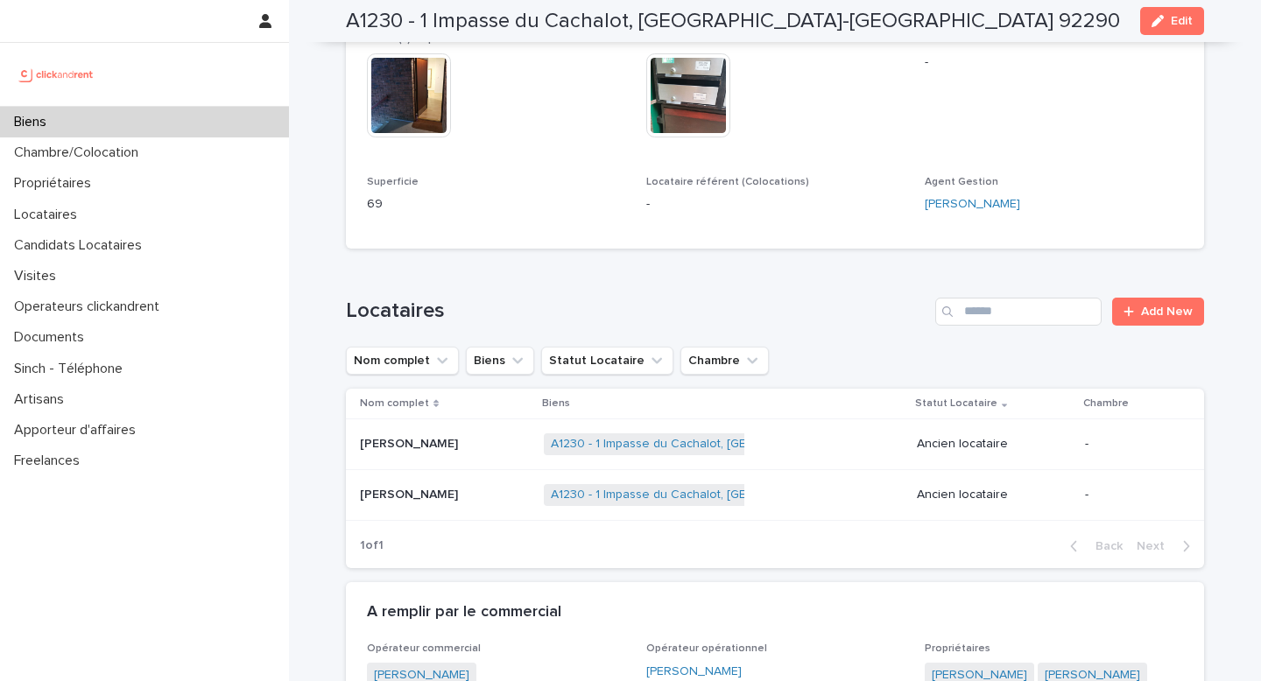
scroll to position [546, 0]
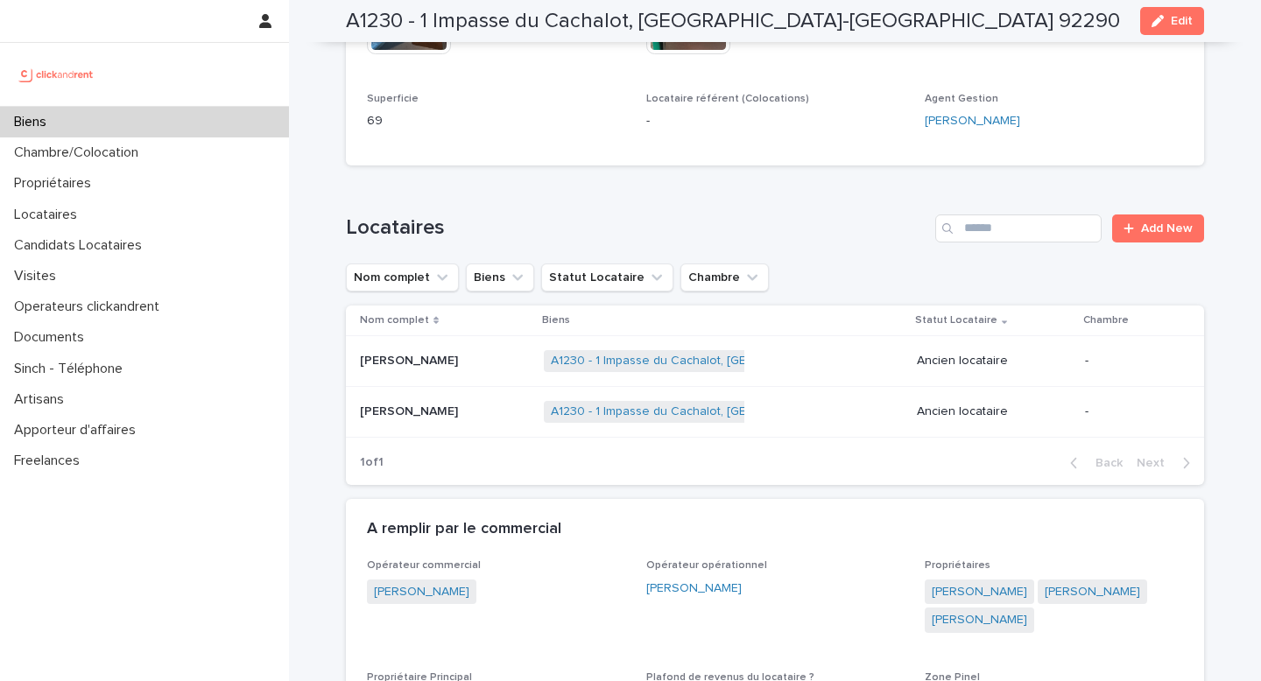
click at [378, 27] on h2 "A1230 - 1 Impasse du Cachalot, [GEOGRAPHIC_DATA]-[GEOGRAPHIC_DATA] 92290" at bounding box center [733, 21] width 774 height 25
copy h2 "A1230"
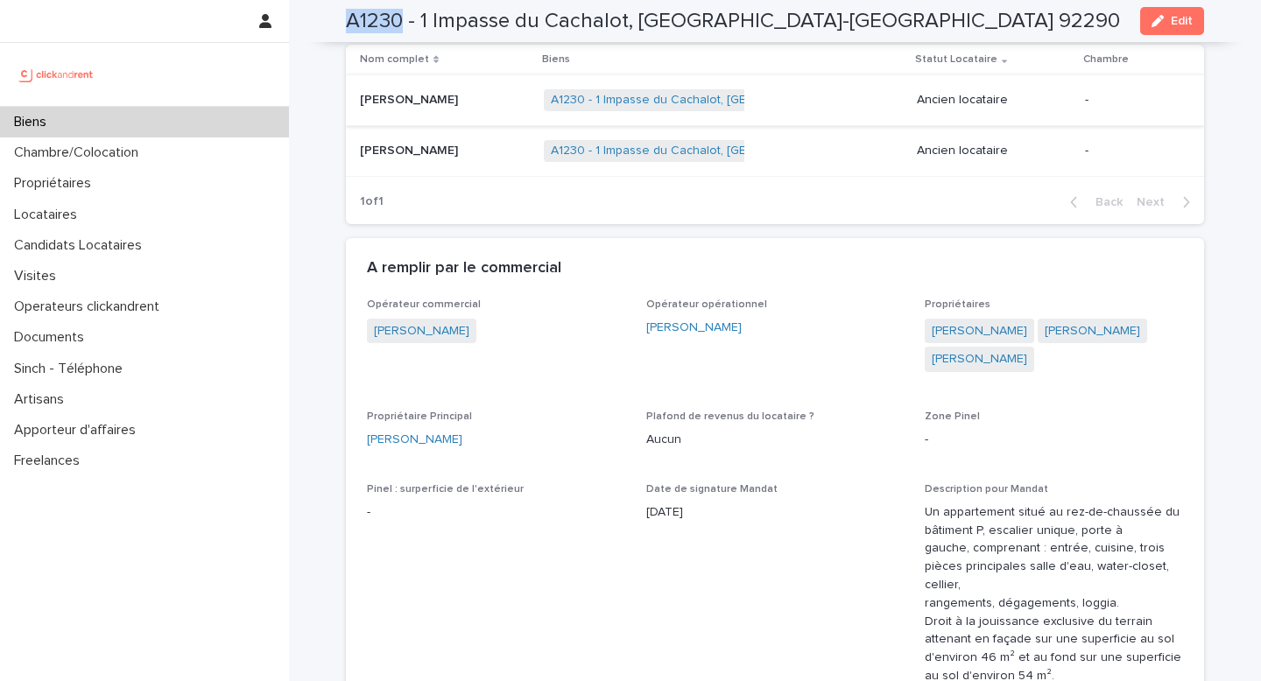
scroll to position [819, 0]
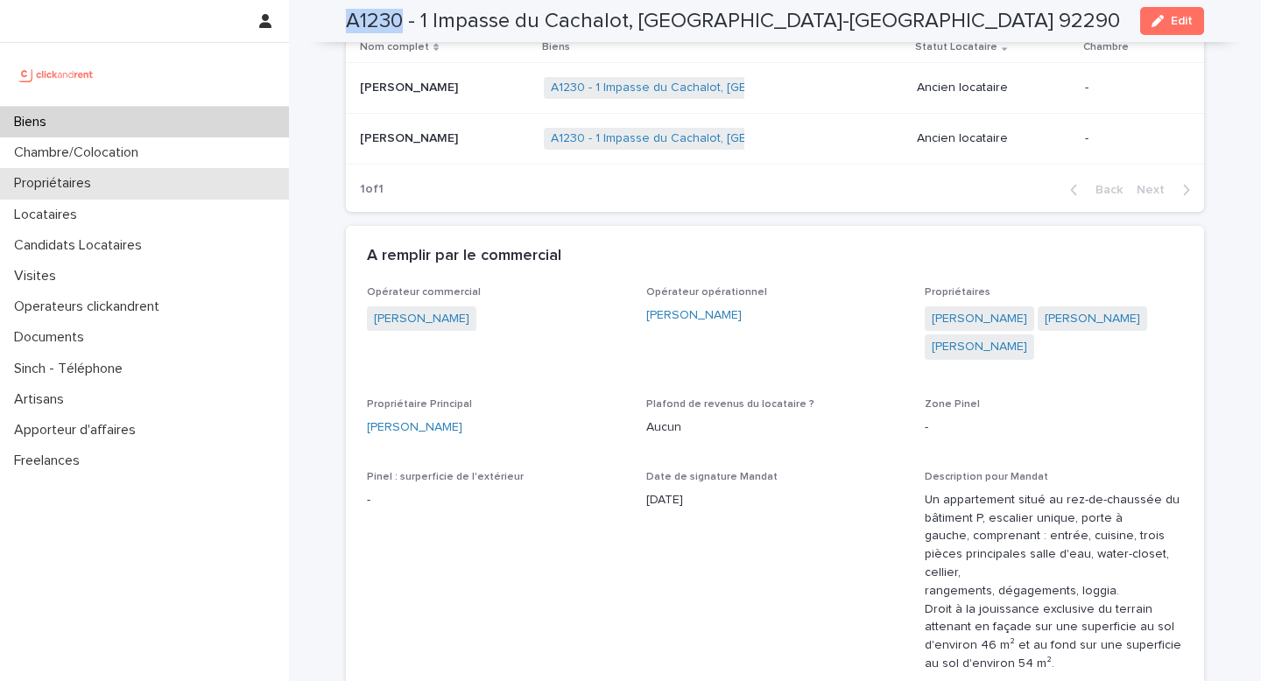
click at [101, 187] on p "Propriétaires" at bounding box center [56, 183] width 98 height 17
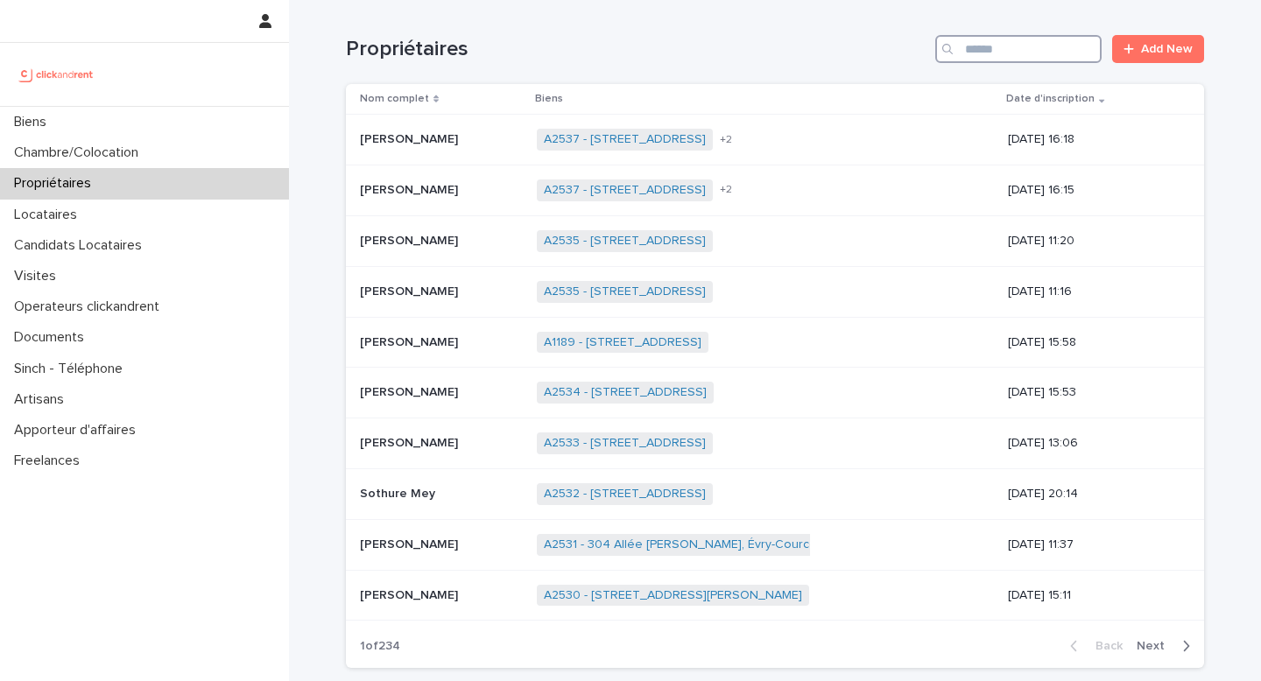
click at [1015, 61] on input "Search" at bounding box center [1018, 49] width 166 height 28
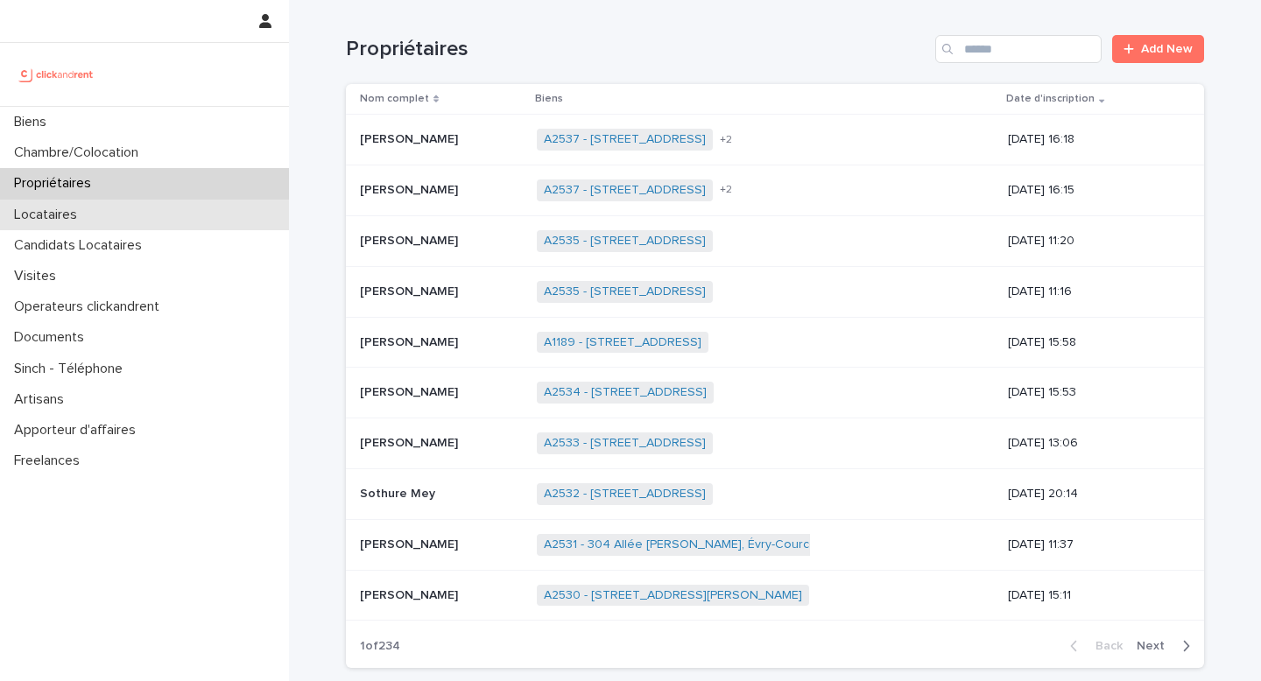
click at [190, 222] on div "Locataires" at bounding box center [144, 215] width 289 height 31
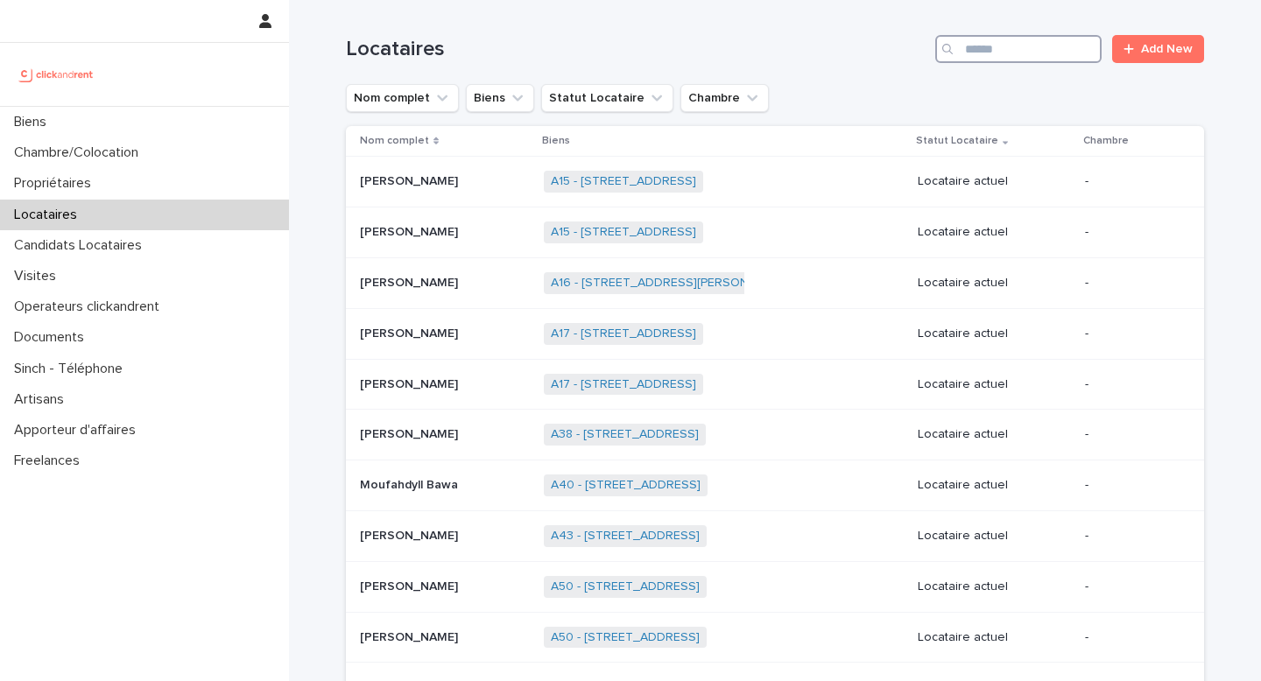
click at [973, 47] on input "Search" at bounding box center [1018, 49] width 166 height 28
paste input "**********"
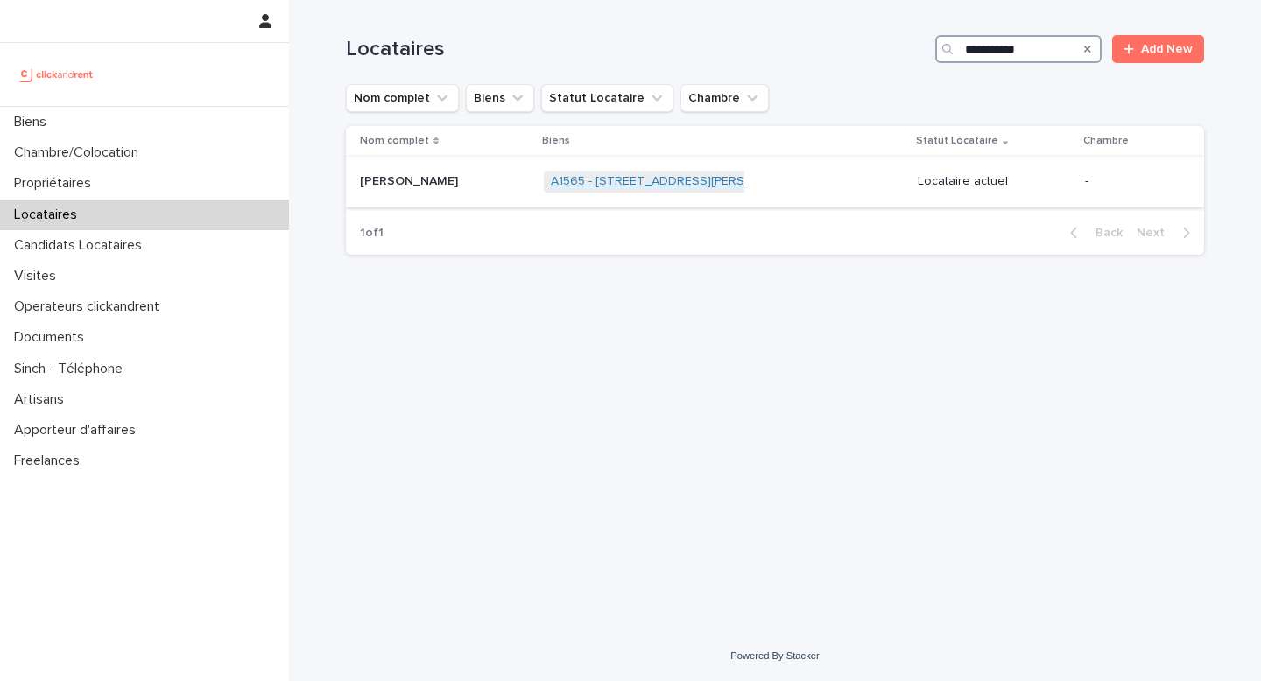
type input "**********"
click at [704, 188] on link "A1565 - [STREET_ADDRESS][PERSON_NAME]" at bounding box center [679, 181] width 256 height 15
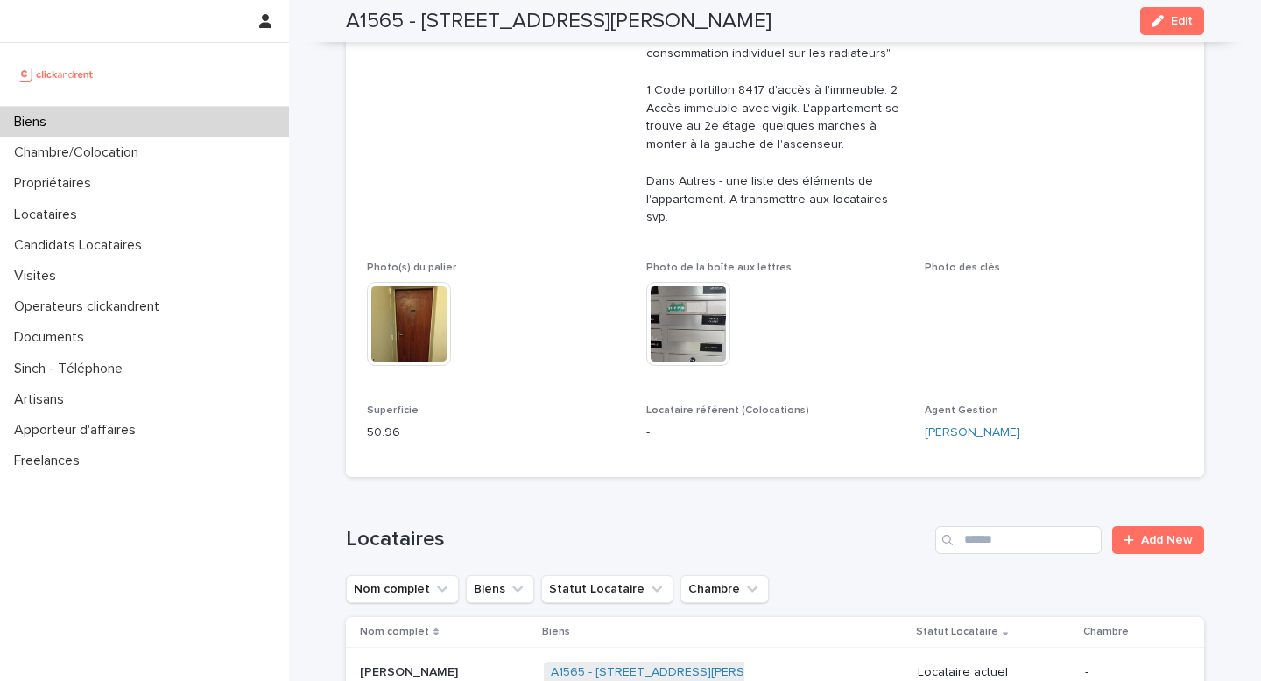
scroll to position [891, 0]
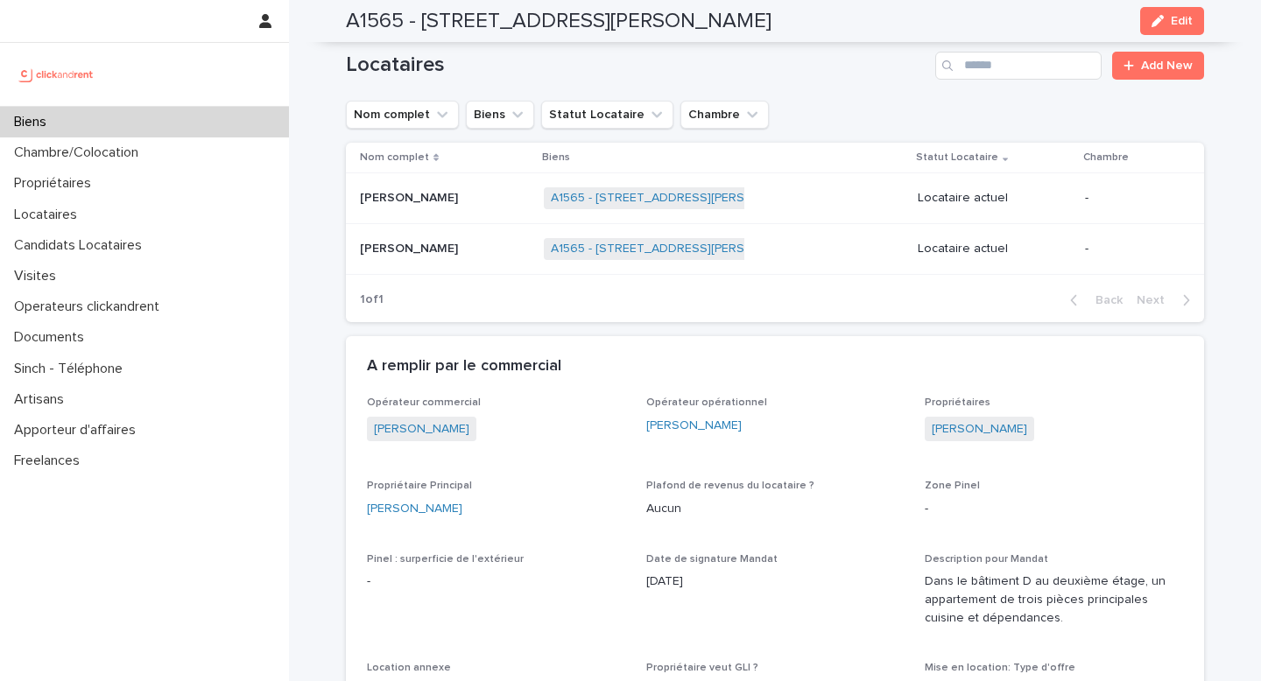
click at [442, 187] on p "[PERSON_NAME]" at bounding box center [411, 196] width 102 height 18
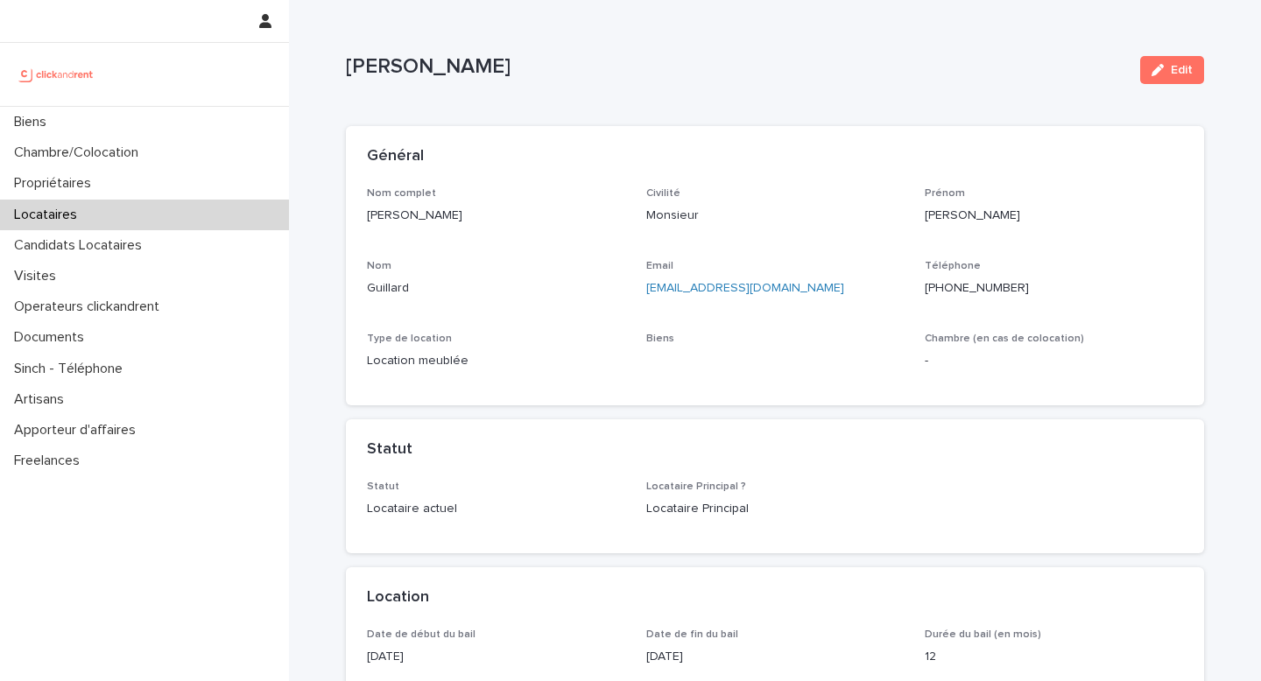
click at [447, 146] on div "Général" at bounding box center [775, 156] width 858 height 61
click at [435, 222] on p "[PERSON_NAME]" at bounding box center [496, 216] width 258 height 18
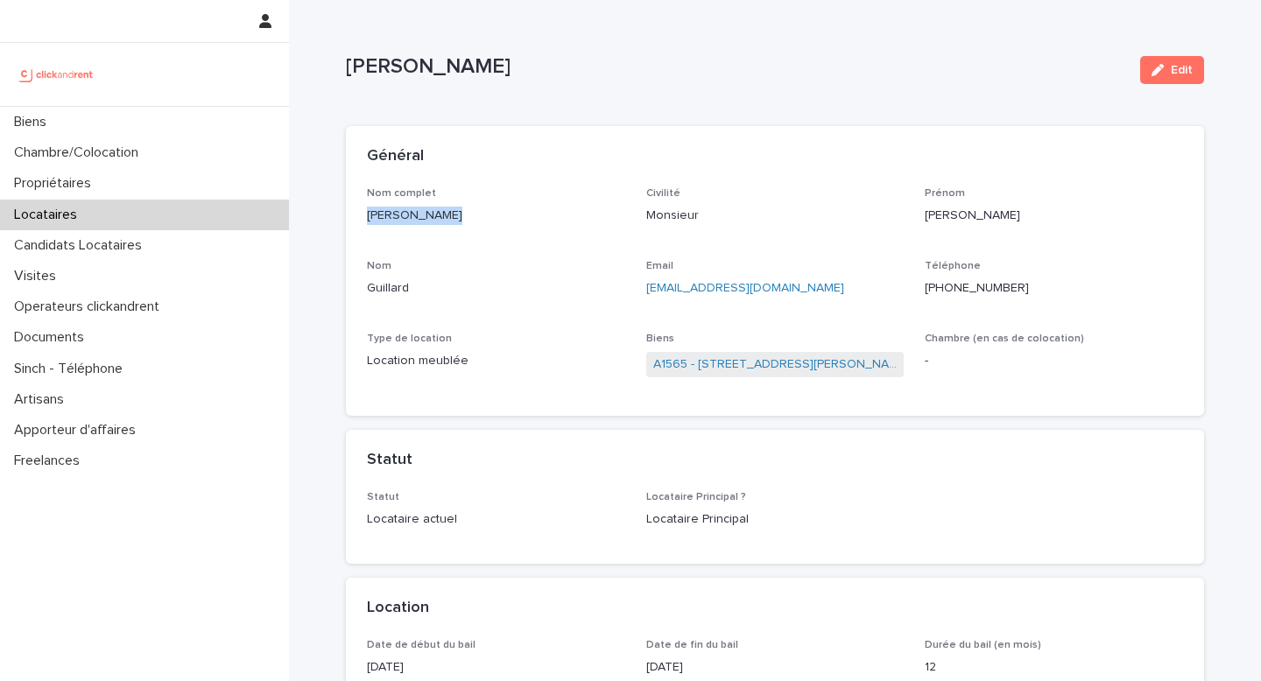
copy p "[PERSON_NAME]"
drag, startPoint x: 643, startPoint y: 366, endPoint x: 687, endPoint y: 374, distance: 45.3
click at [687, 374] on div "Nom complet [PERSON_NAME] Civilité Monsieur [PERSON_NAME] [PERSON_NAME] Email […" at bounding box center [775, 291] width 816 height 208
copy link "A1565"
